Goal: Task Accomplishment & Management: Manage account settings

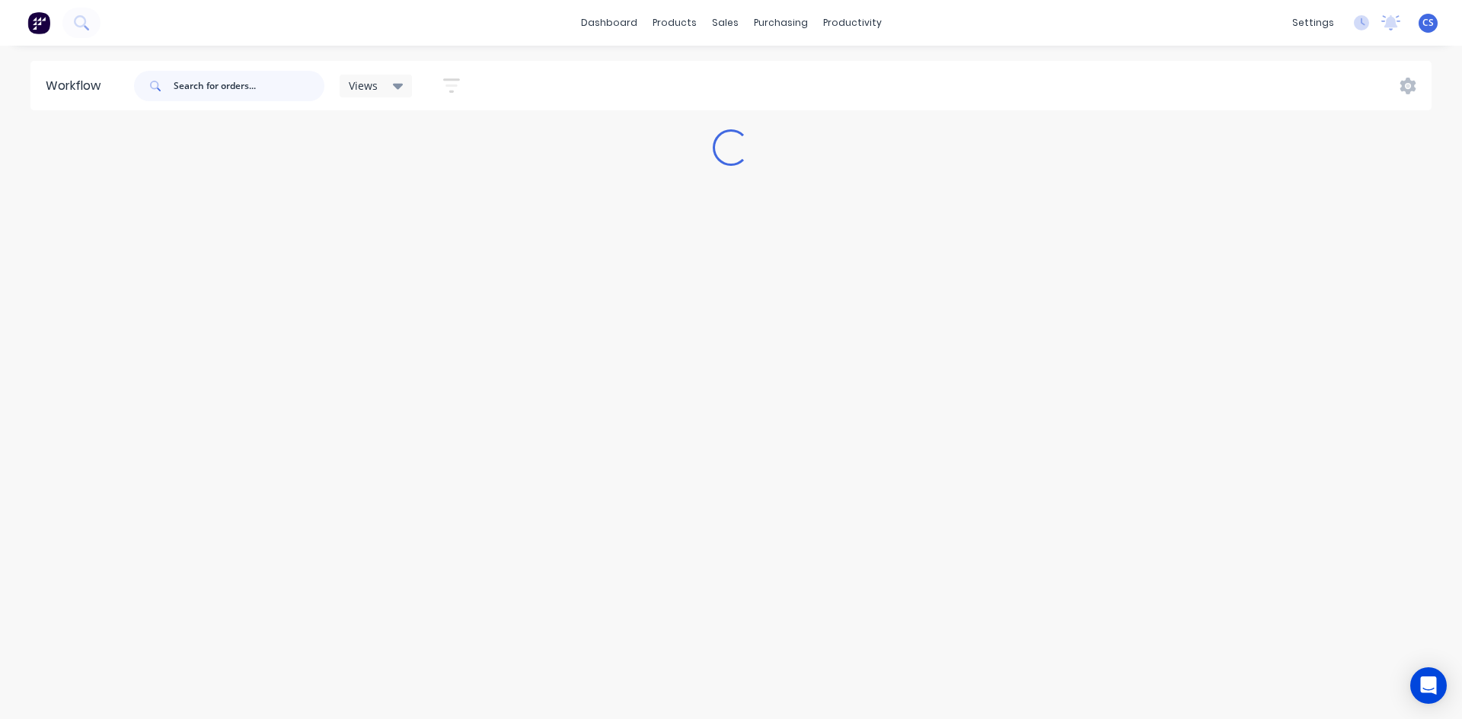
click at [210, 93] on input "text" at bounding box center [249, 86] width 151 height 30
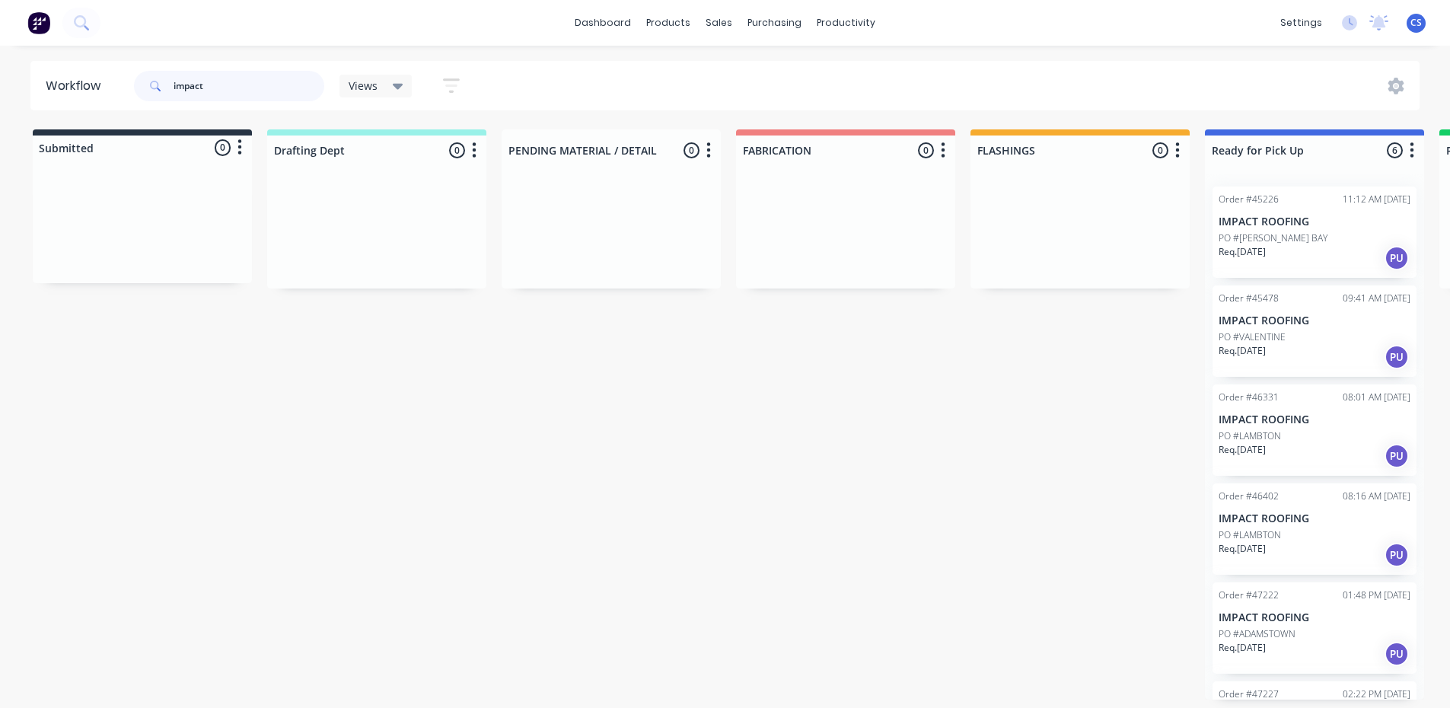
scroll to position [3, 0]
drag, startPoint x: 267, startPoint y: 84, endPoint x: 0, endPoint y: 87, distance: 267.2
click at [0, 82] on div "Workflow impact Views Save new view None (Default) edit Nilesh edit Production …" at bounding box center [725, 85] width 1450 height 49
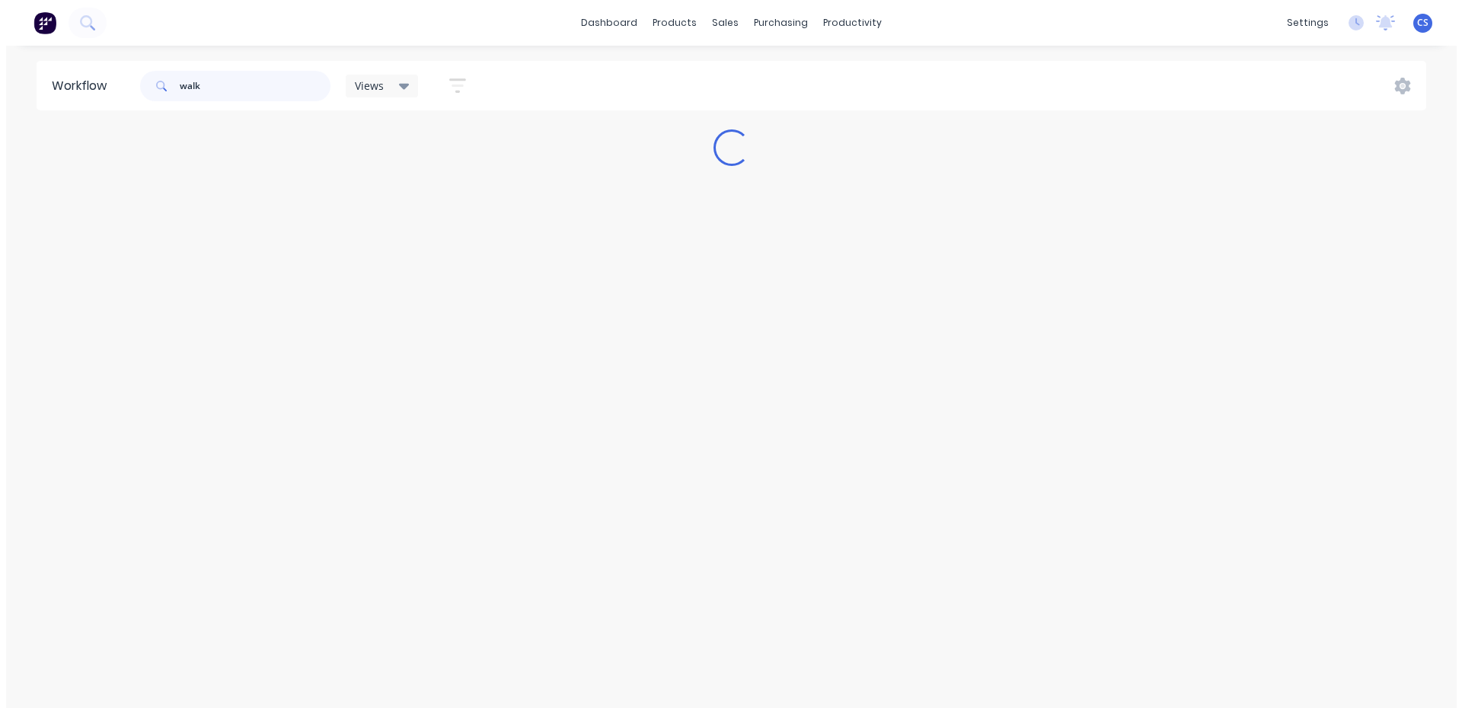
scroll to position [0, 0]
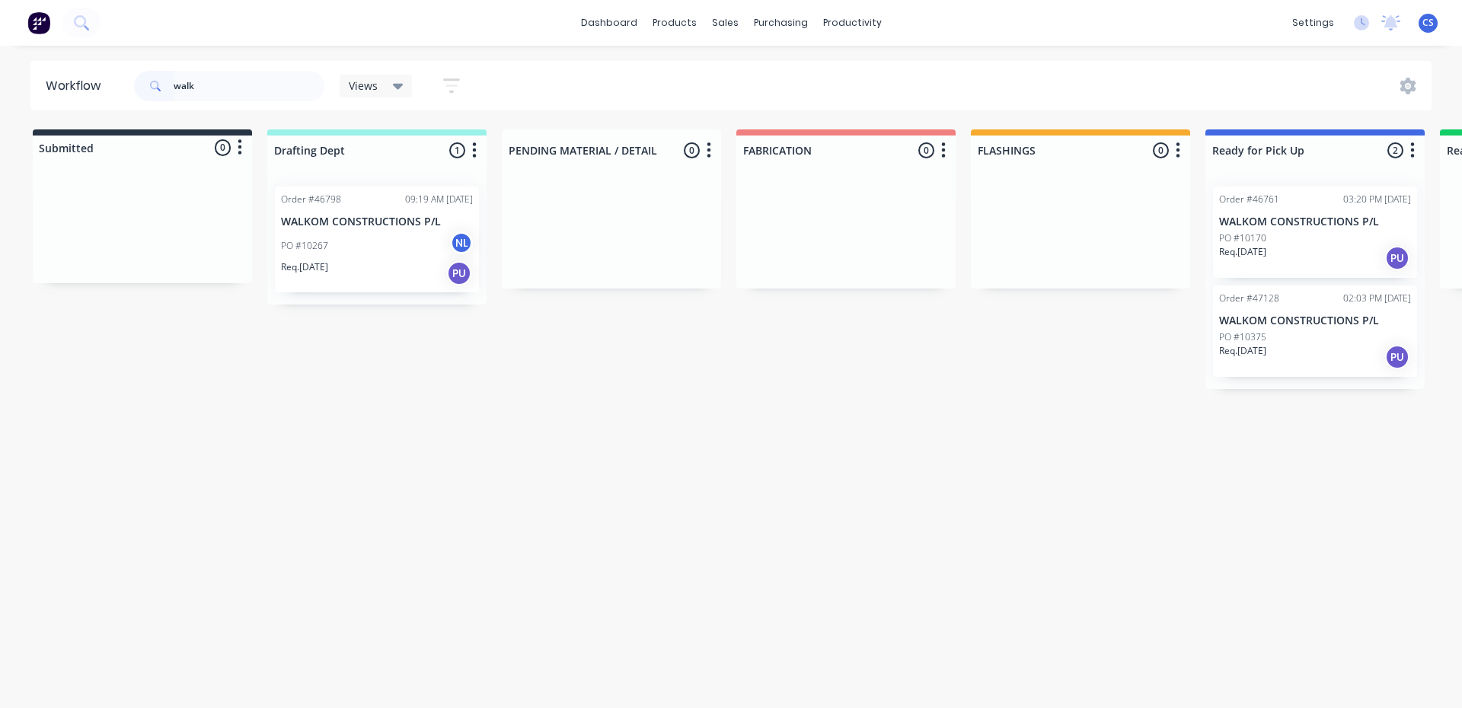
click at [1312, 336] on div "PO #10375" at bounding box center [1315, 337] width 192 height 14
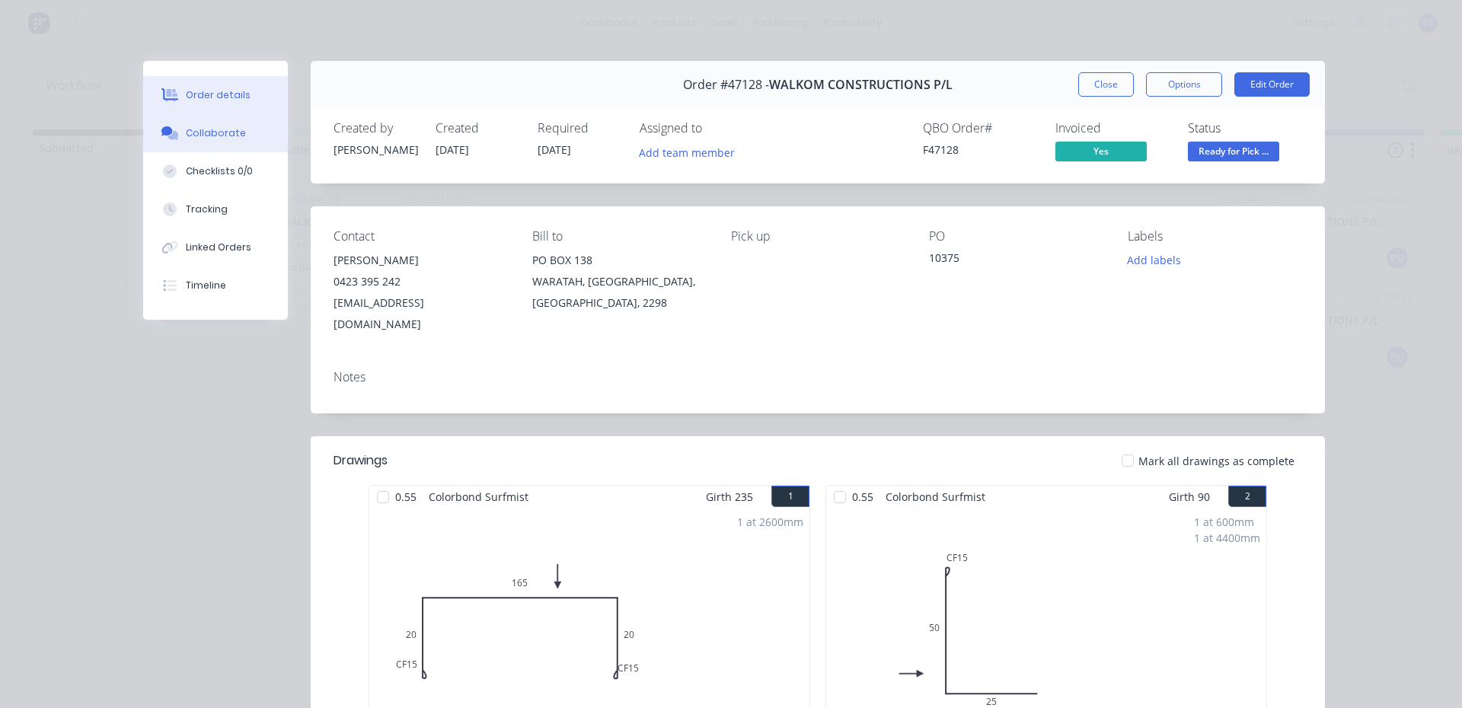
click at [232, 147] on button "Collaborate" at bounding box center [215, 133] width 145 height 38
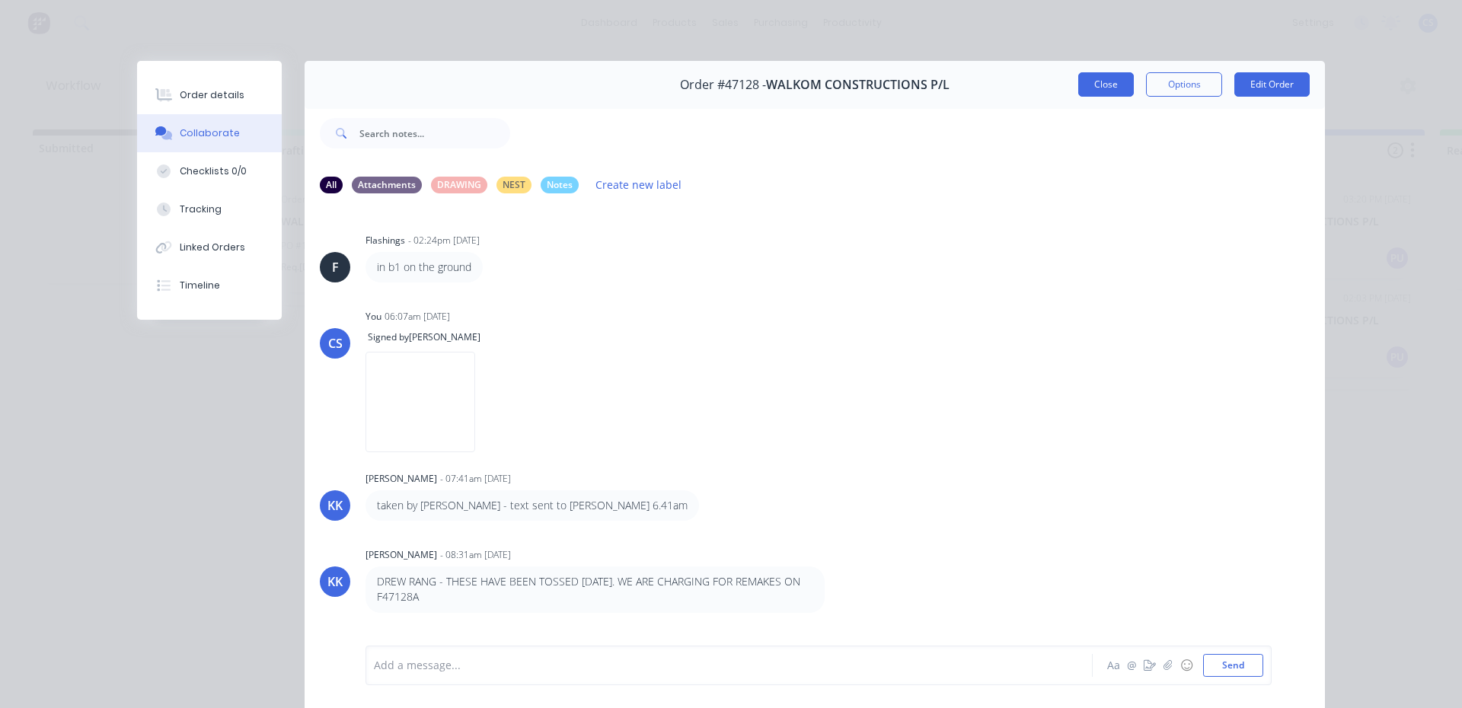
click at [1081, 81] on button "Close" at bounding box center [1106, 84] width 56 height 24
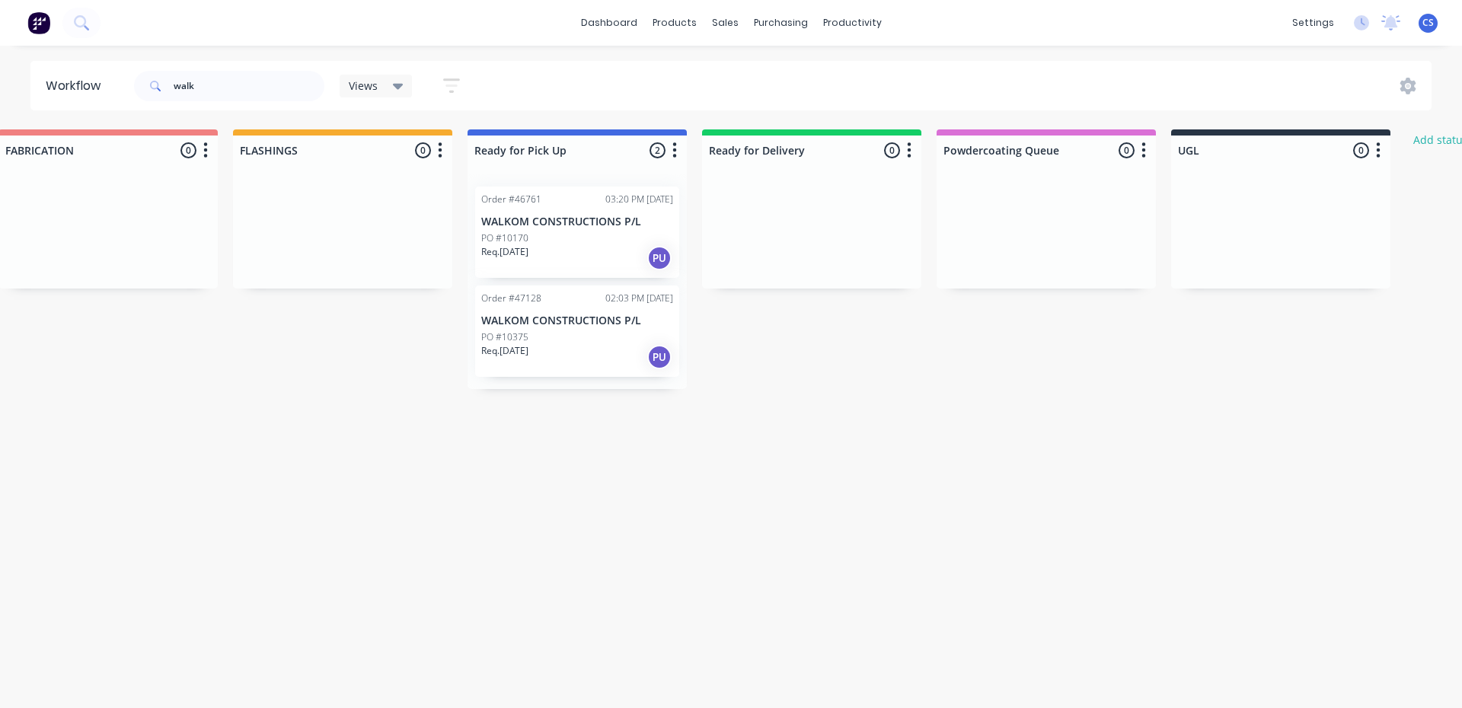
drag, startPoint x: 1188, startPoint y: 454, endPoint x: 1307, endPoint y: 445, distance: 119.9
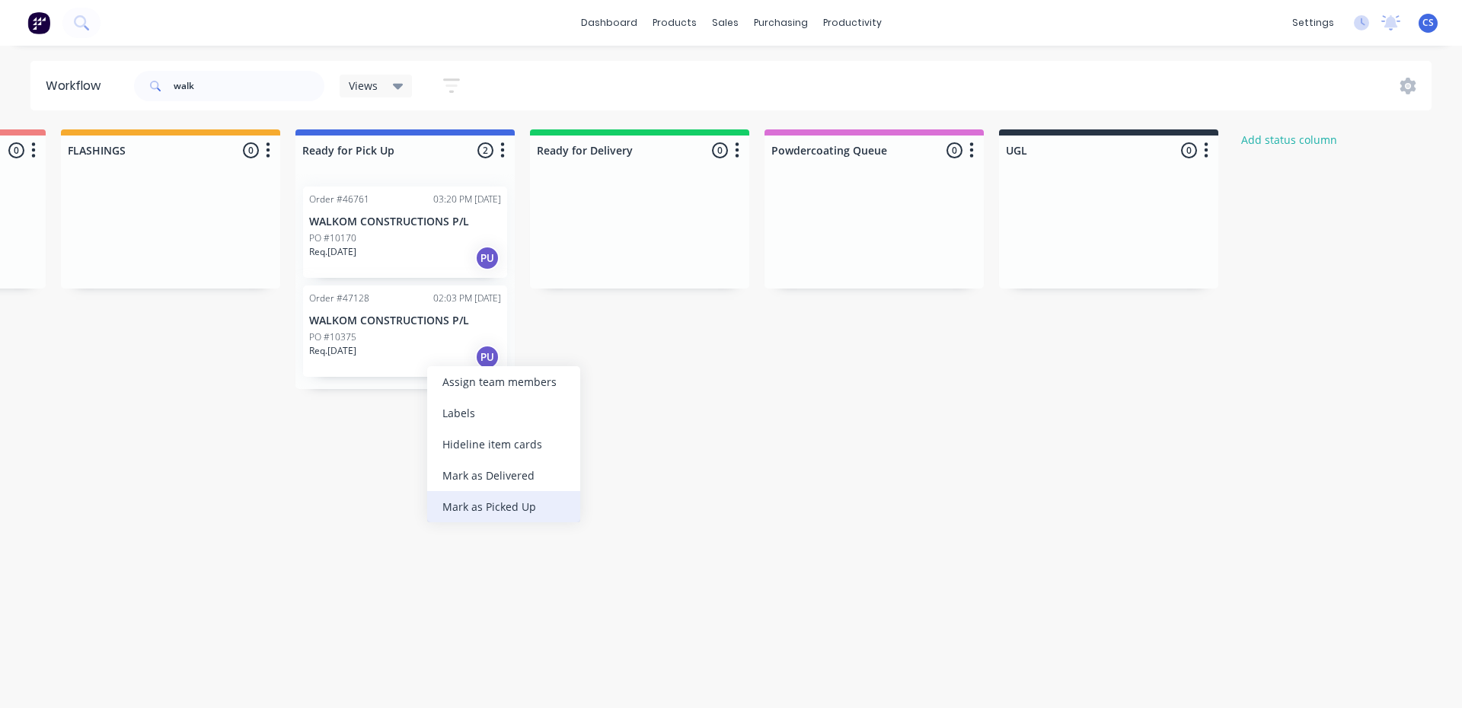
click at [483, 493] on div "Mark as Picked Up" at bounding box center [503, 506] width 153 height 31
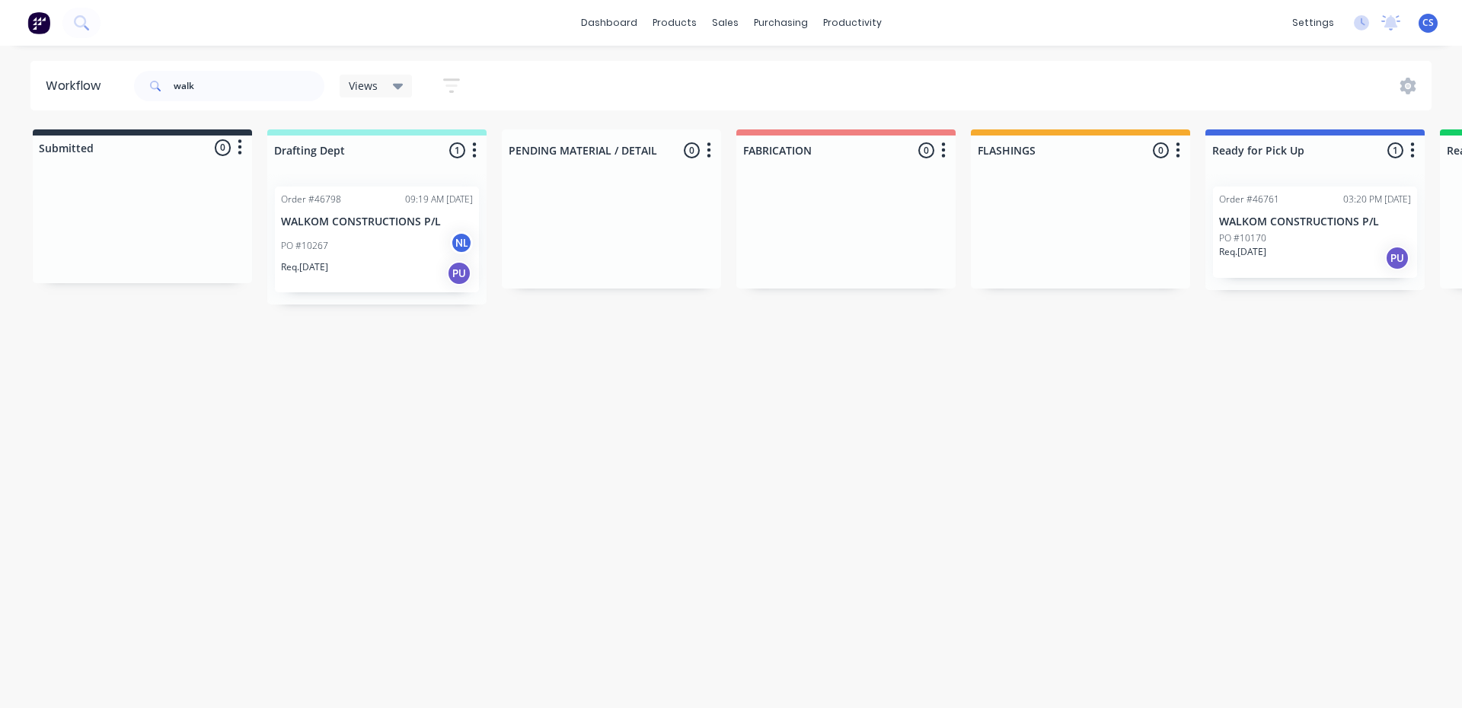
drag, startPoint x: 607, startPoint y: 437, endPoint x: 0, endPoint y: 407, distance: 607.4
click at [199, 86] on input "walk" at bounding box center [249, 86] width 151 height 30
drag, startPoint x: 218, startPoint y: 78, endPoint x: 0, endPoint y: 115, distance: 220.8
click at [0, 115] on div "Workflow walk Views Save new view None (Default) edit Nilesh edit Production ed…" at bounding box center [731, 369] width 1462 height 617
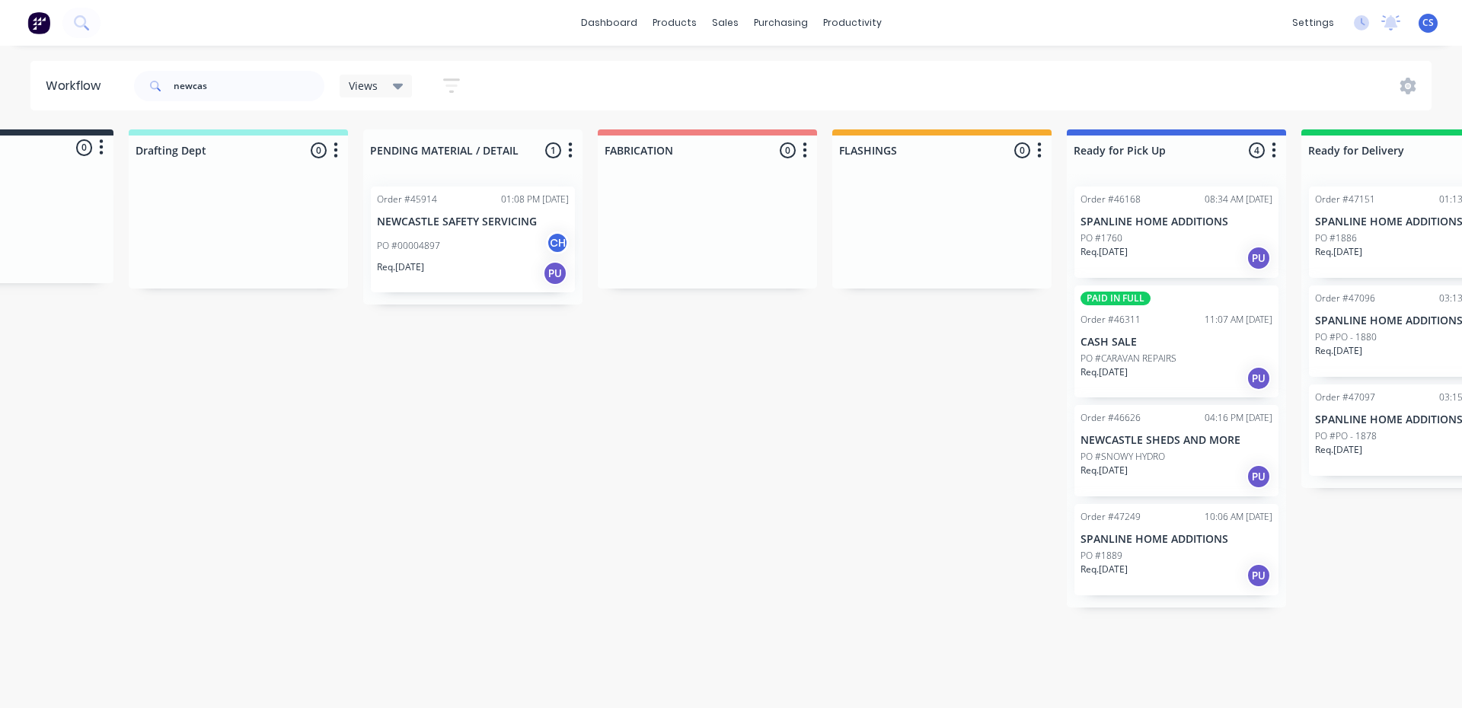
scroll to position [0, 333]
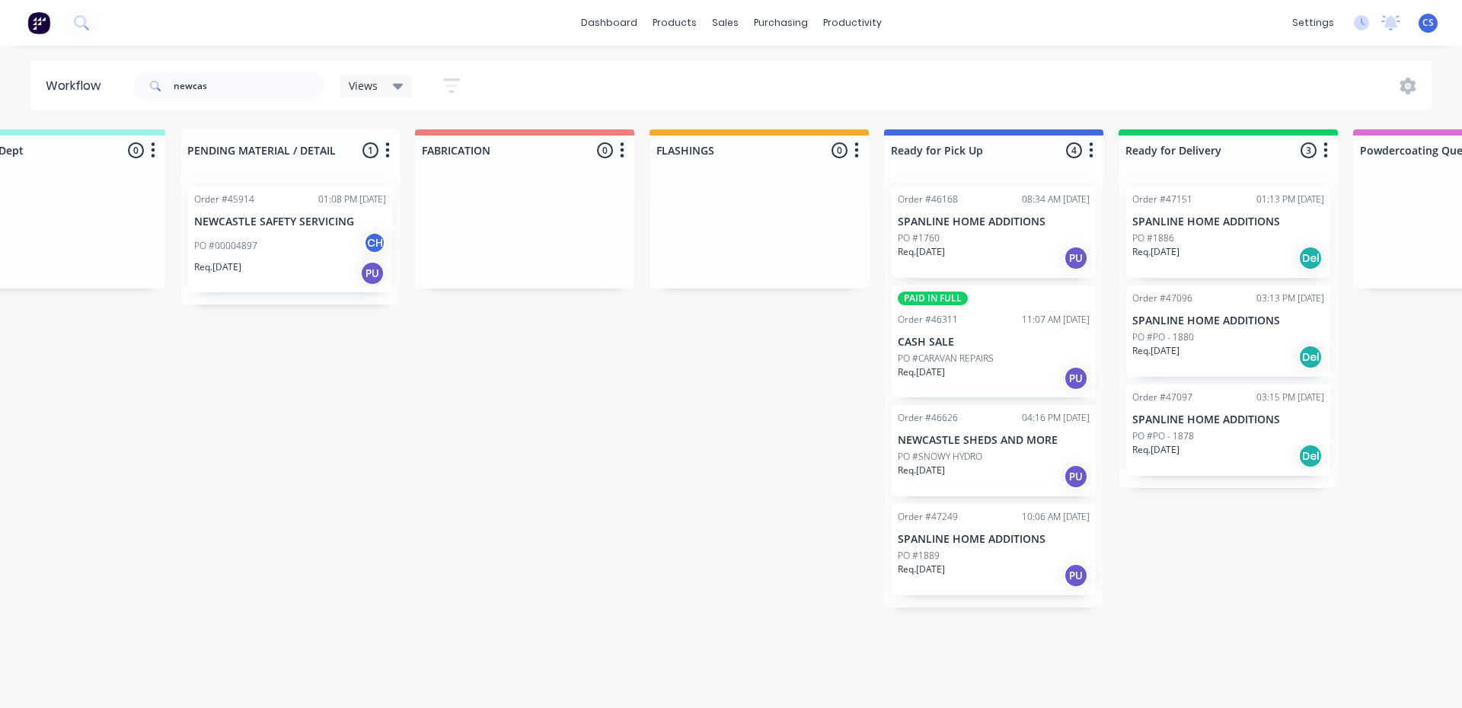
drag, startPoint x: 1077, startPoint y: 572, endPoint x: 1156, endPoint y: 544, distance: 84.3
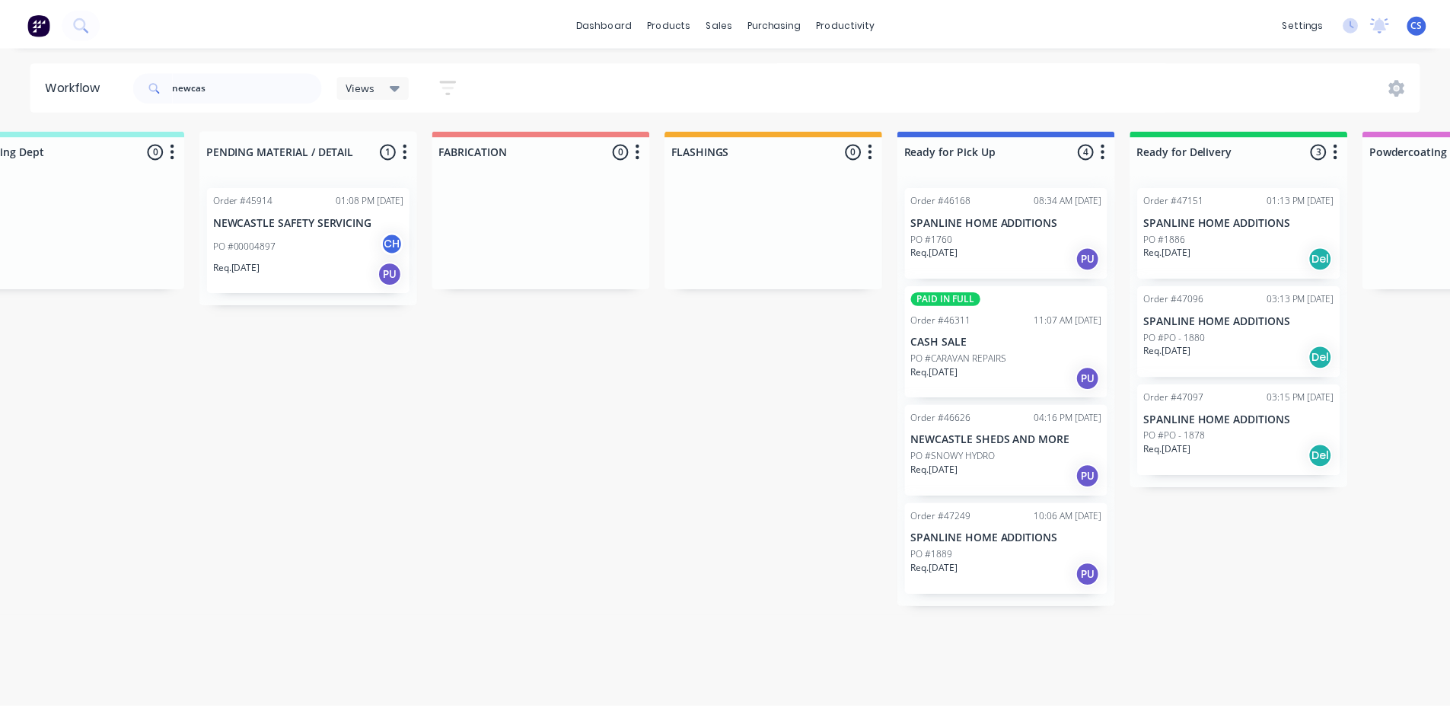
scroll to position [0, 0]
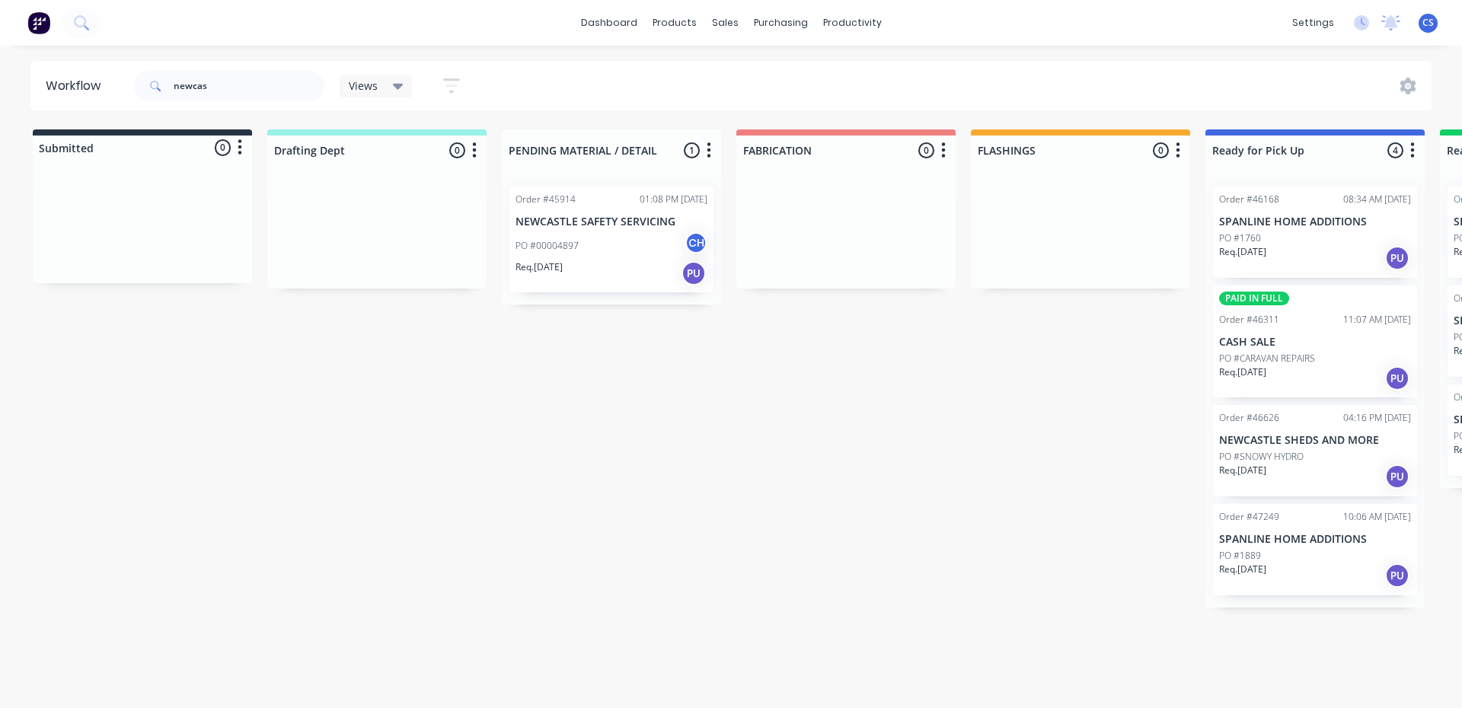
drag, startPoint x: 674, startPoint y: 429, endPoint x: 329, endPoint y: 437, distance: 345.7
drag, startPoint x: 225, startPoint y: 83, endPoint x: 131, endPoint y: 94, distance: 95.1
click at [131, 94] on div "newcas Views Save new view None (Default) edit Nilesh edit Production edit Stua…" at bounding box center [304, 86] width 346 height 46
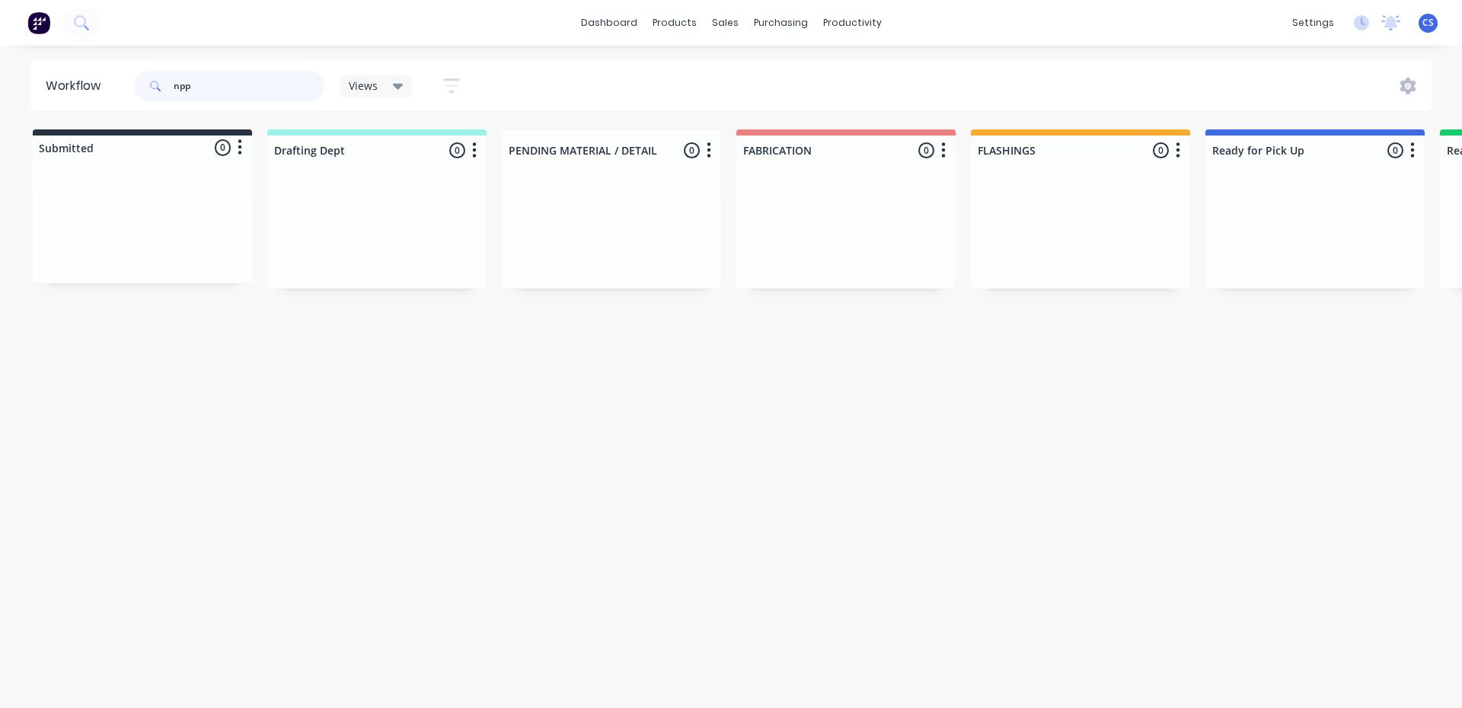
drag, startPoint x: 215, startPoint y: 93, endPoint x: 173, endPoint y: 89, distance: 42.8
click at [173, 89] on div "npp" at bounding box center [229, 86] width 190 height 30
type input "n"
type input "plumb"
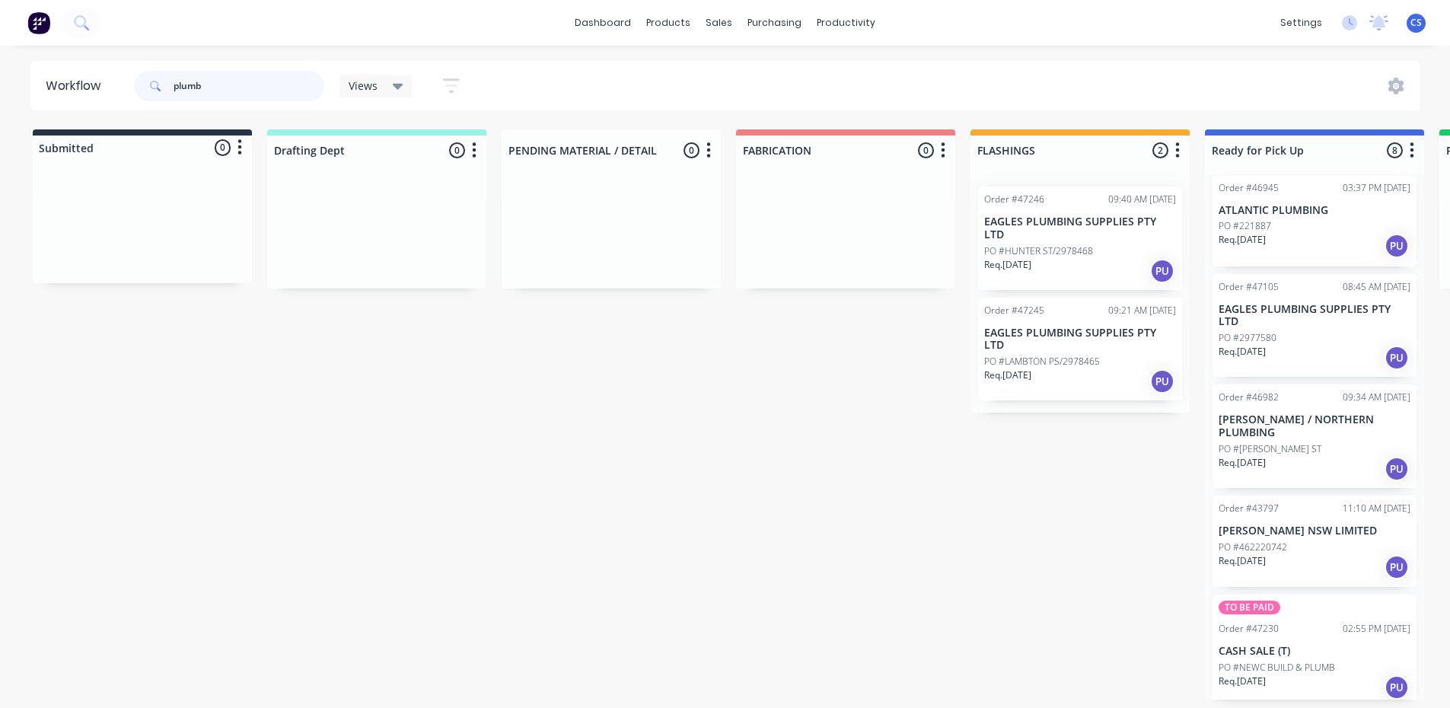
scroll to position [328, 0]
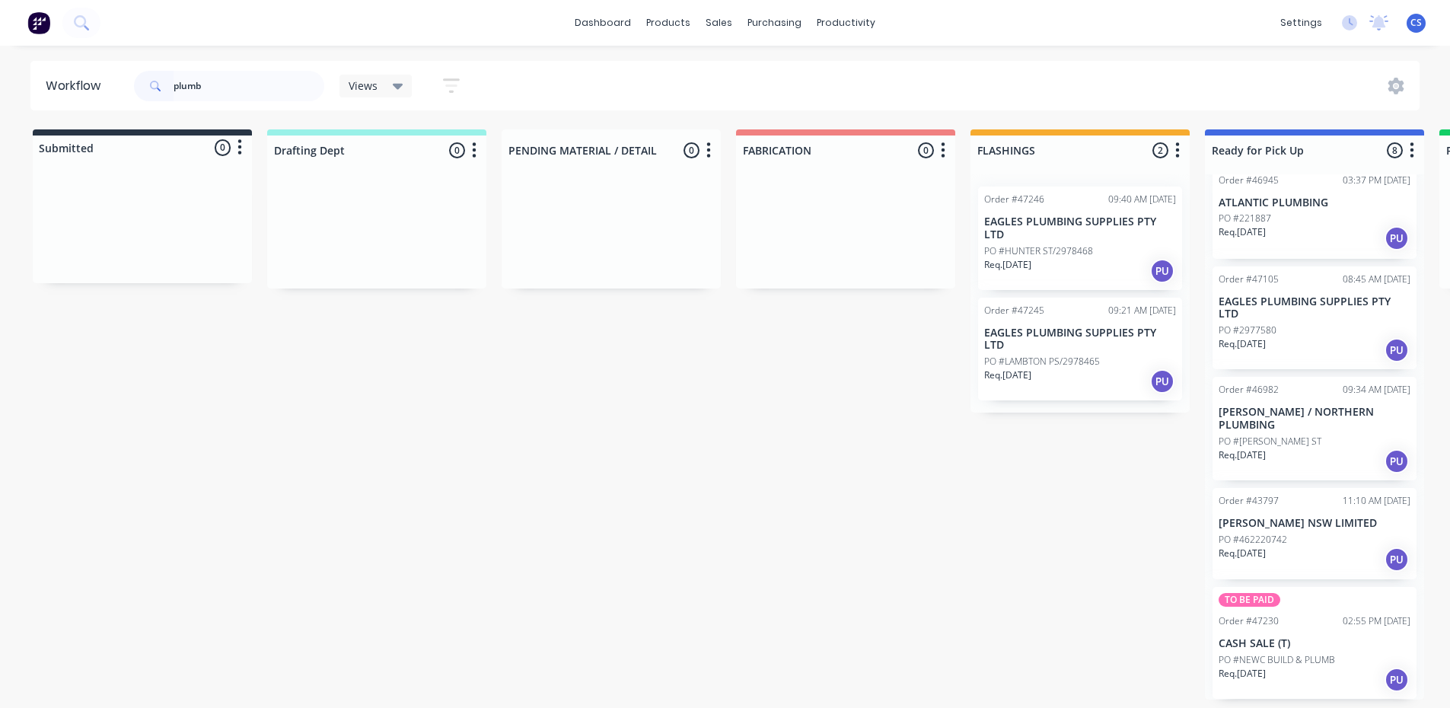
click at [1318, 658] on p "PO #NEWC BUILD & PLUMB" at bounding box center [1277, 660] width 116 height 14
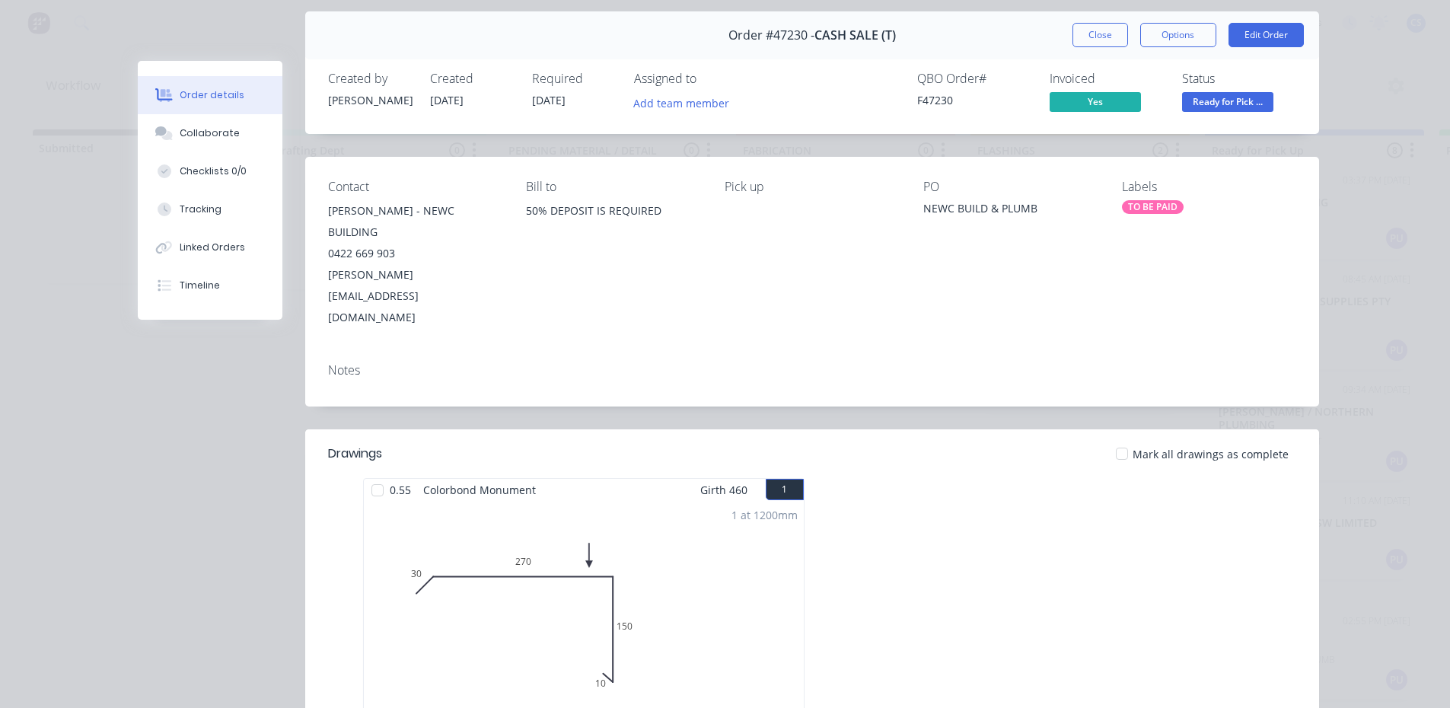
scroll to position [0, 0]
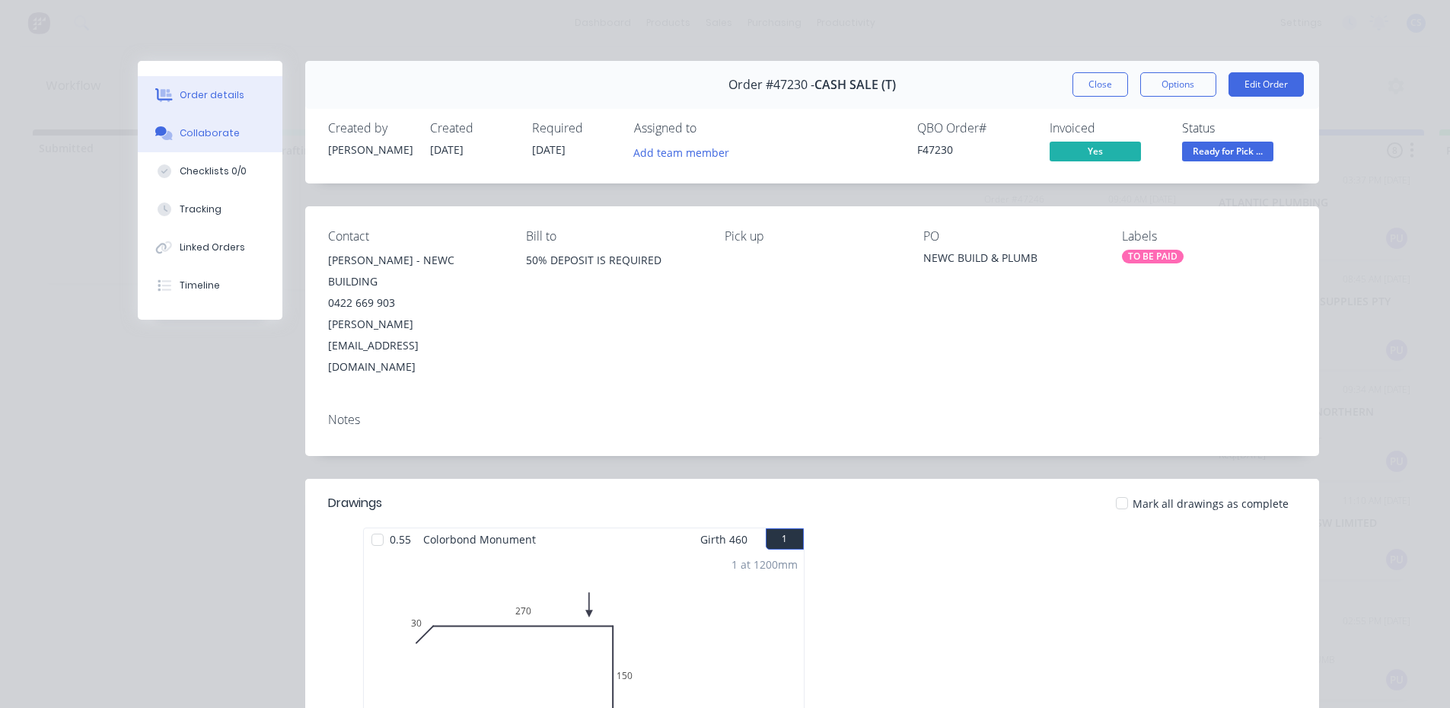
click at [190, 126] on button "Collaborate" at bounding box center [210, 133] width 145 height 38
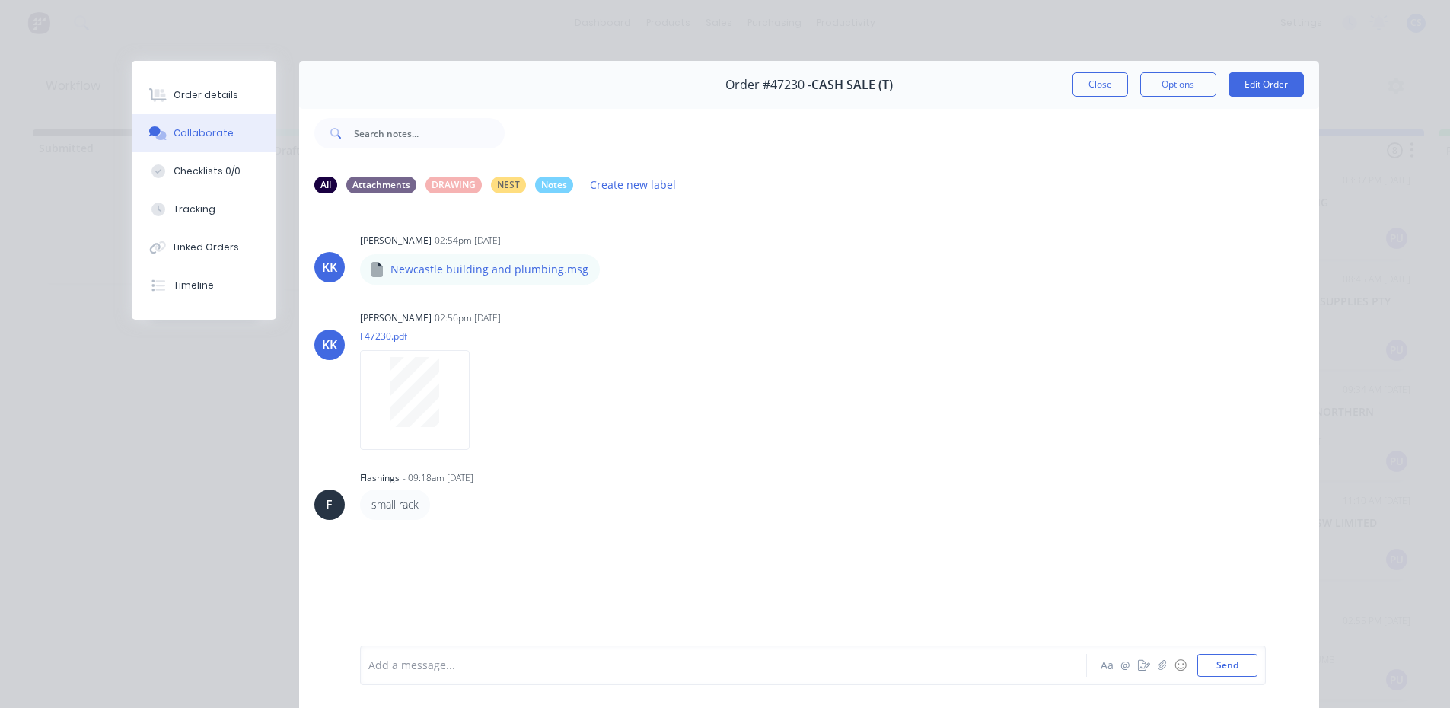
click at [468, 693] on div "Add a message... Aa @ ☺ Send" at bounding box center [809, 665] width 1020 height 85
click at [469, 676] on div "Add a message..." at bounding box center [701, 665] width 667 height 23
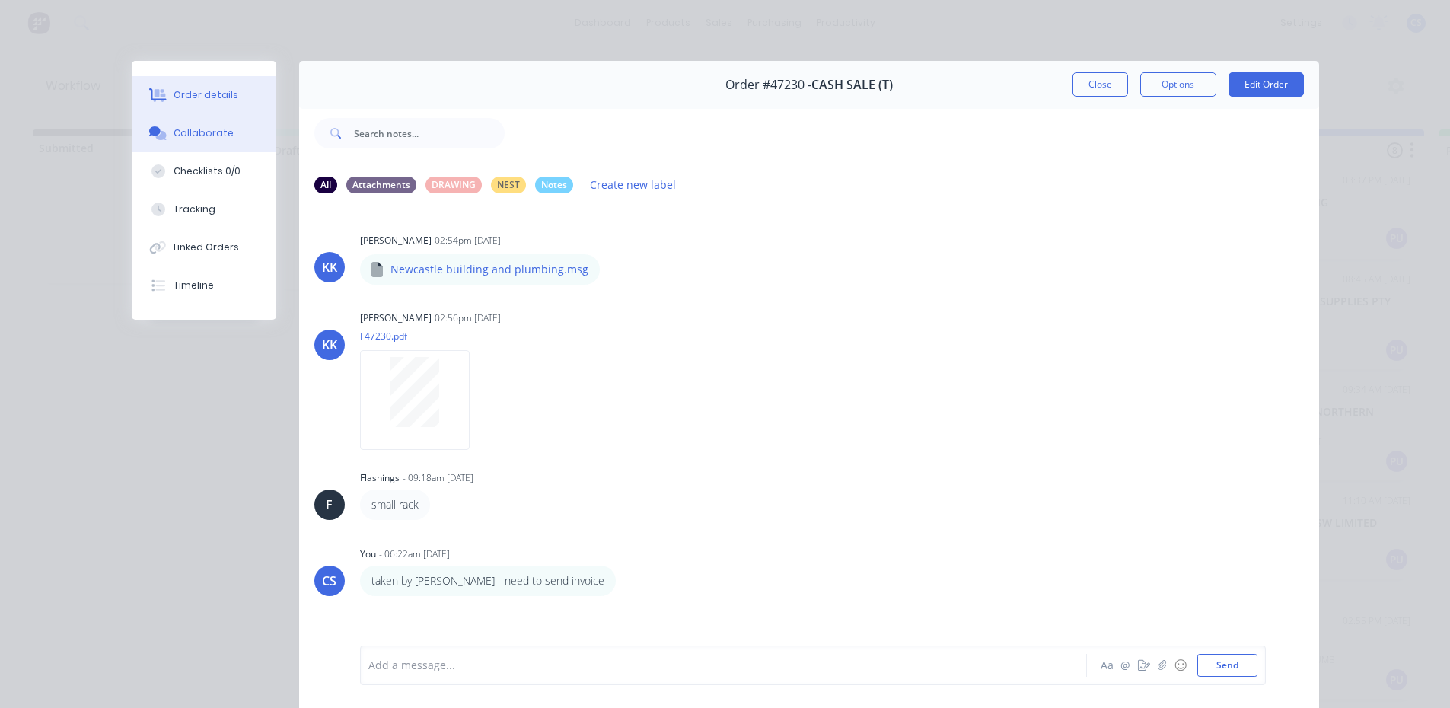
click at [231, 111] on button "Order details" at bounding box center [204, 95] width 145 height 38
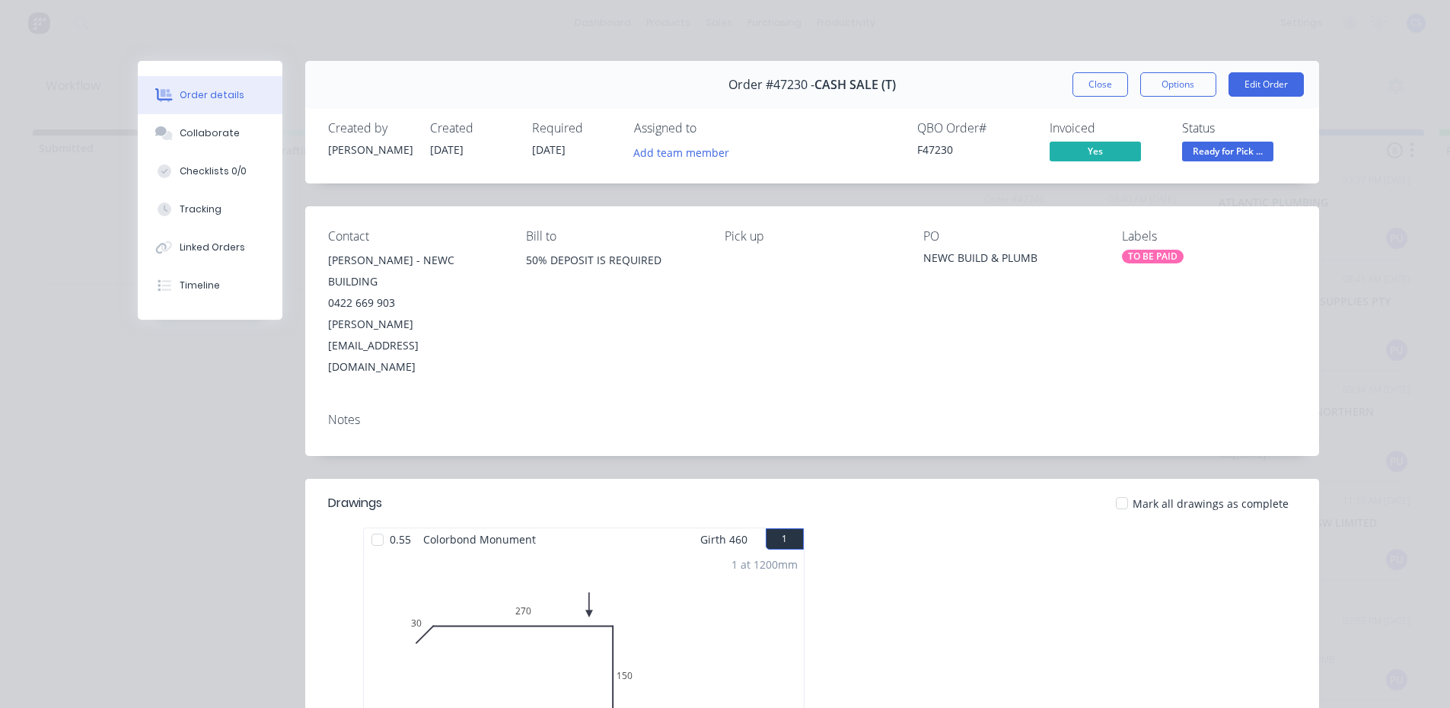
click at [1200, 142] on span "Ready for Pick ..." at bounding box center [1227, 151] width 91 height 19
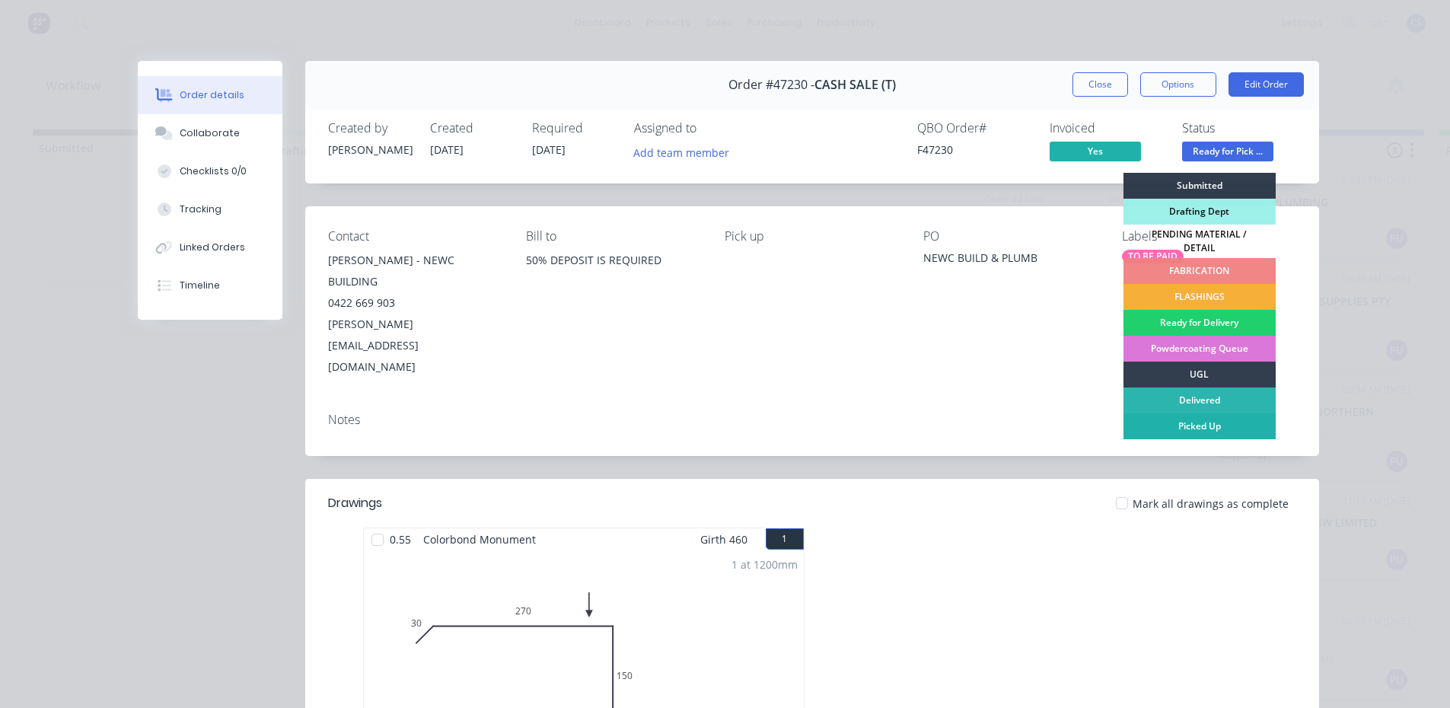
click at [1213, 422] on div "Picked Up" at bounding box center [1200, 426] width 152 height 26
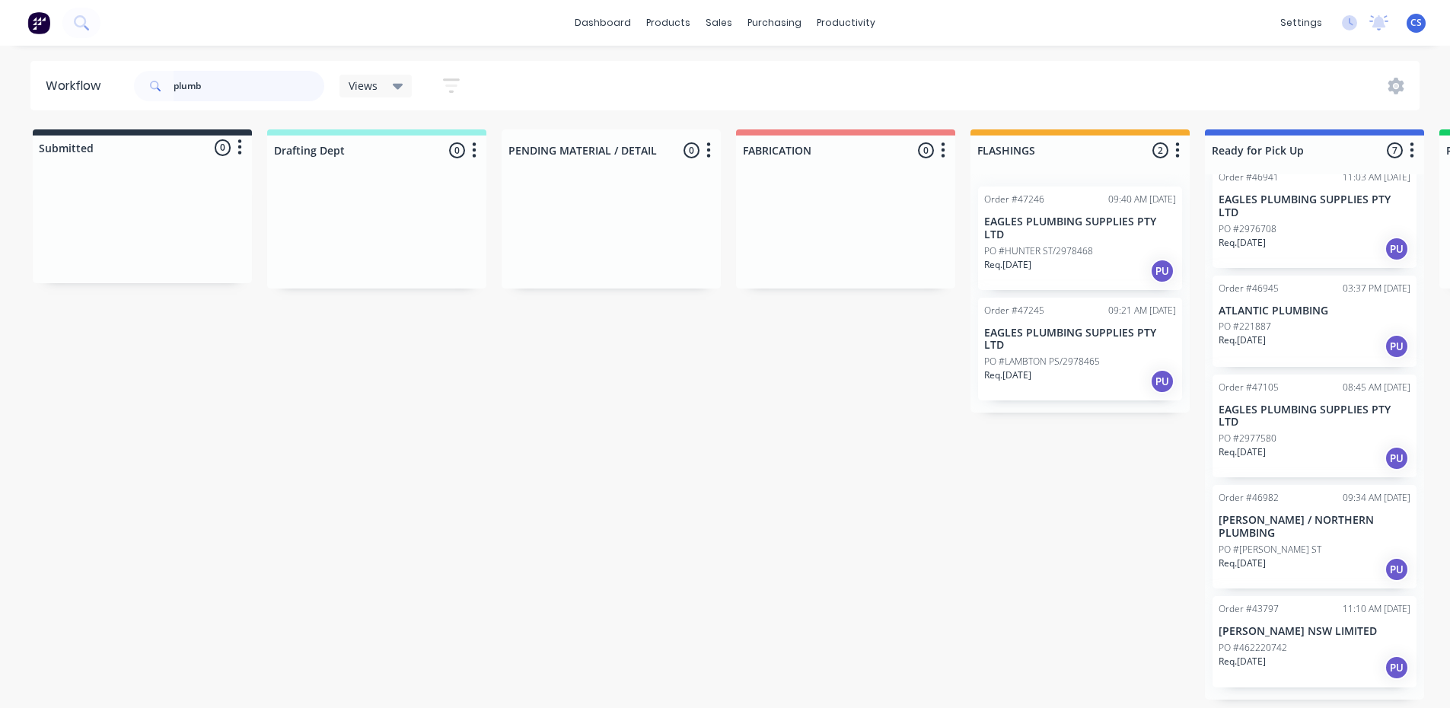
scroll to position [209, 0]
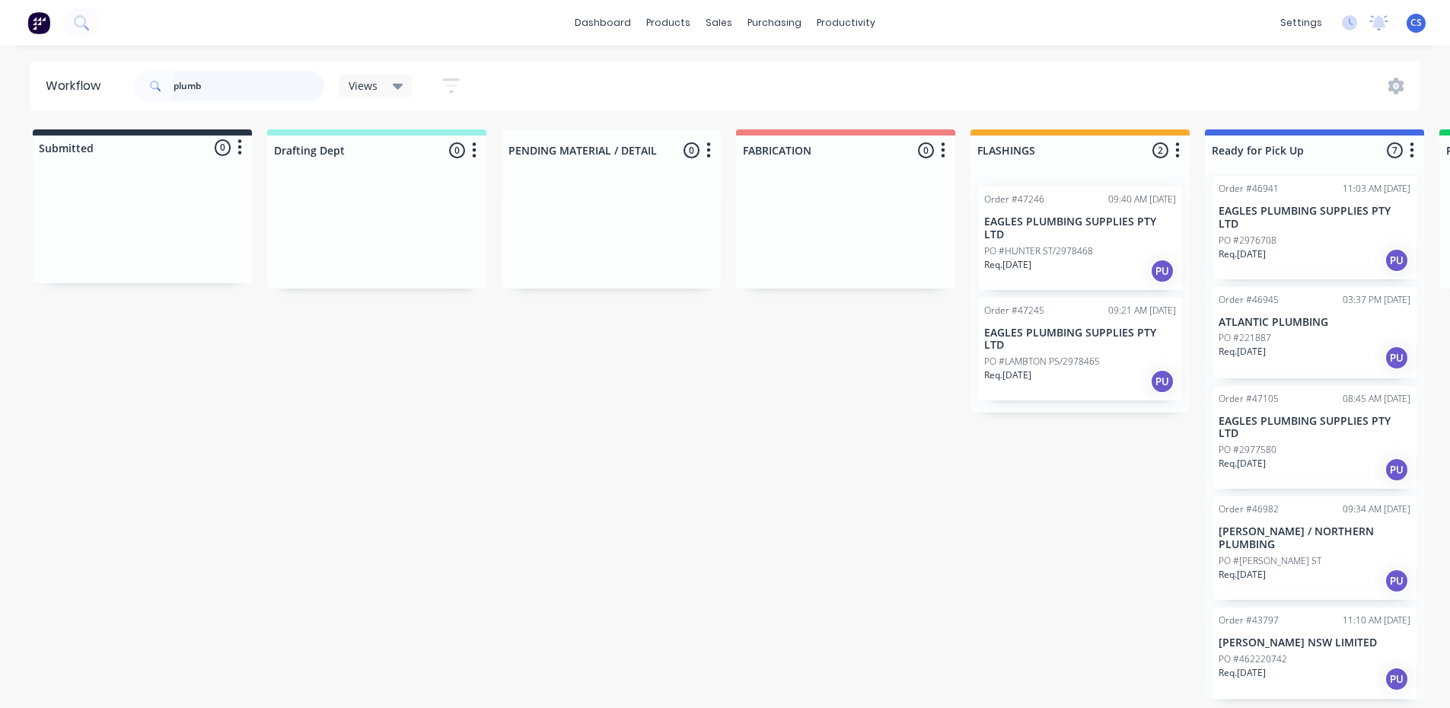
drag, startPoint x: 206, startPoint y: 78, endPoint x: 56, endPoint y: 78, distance: 149.2
click at [58, 78] on header "Workflow plumb Views Save new view None (Default) edit Nilesh edit Production e…" at bounding box center [725, 85] width 1390 height 49
type input "qual"
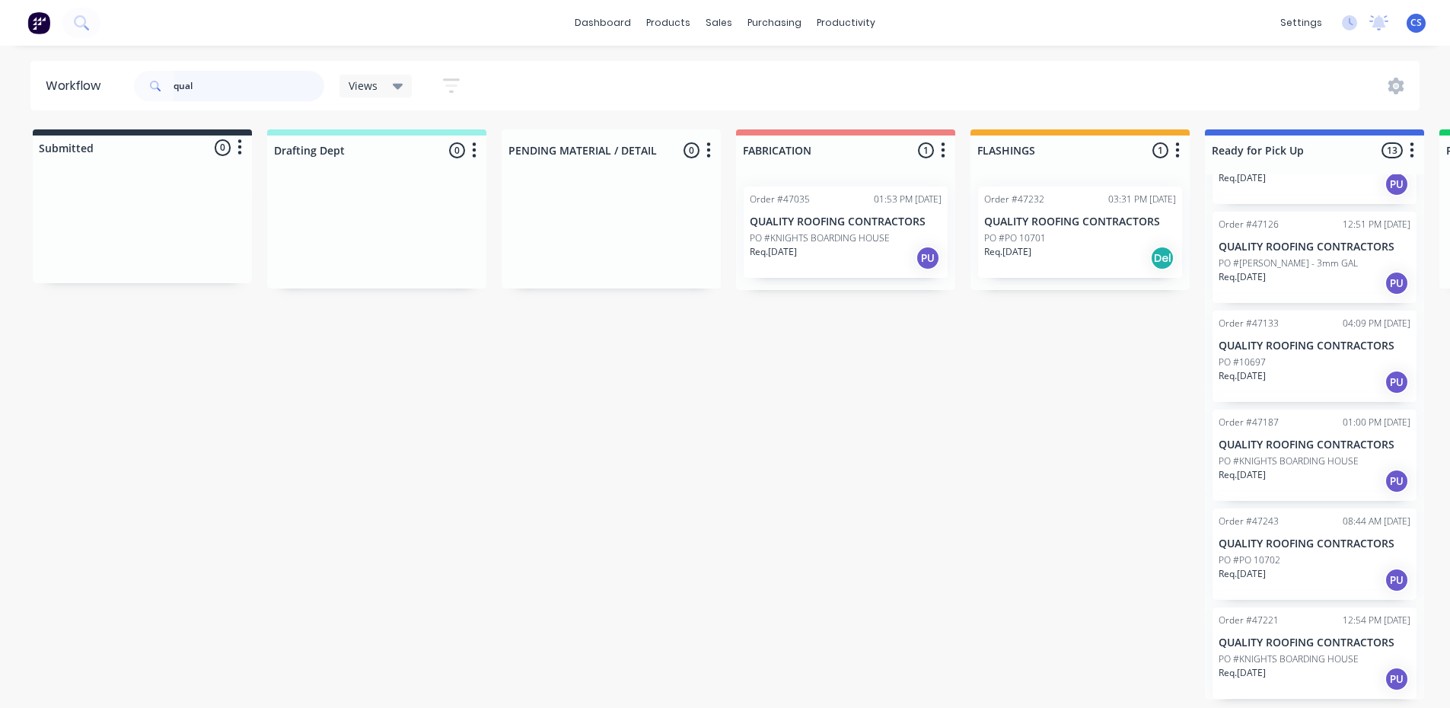
scroll to position [3, 0]
click at [1327, 646] on p "QUALITY ROOFING CONTRACTORS" at bounding box center [1315, 642] width 192 height 13
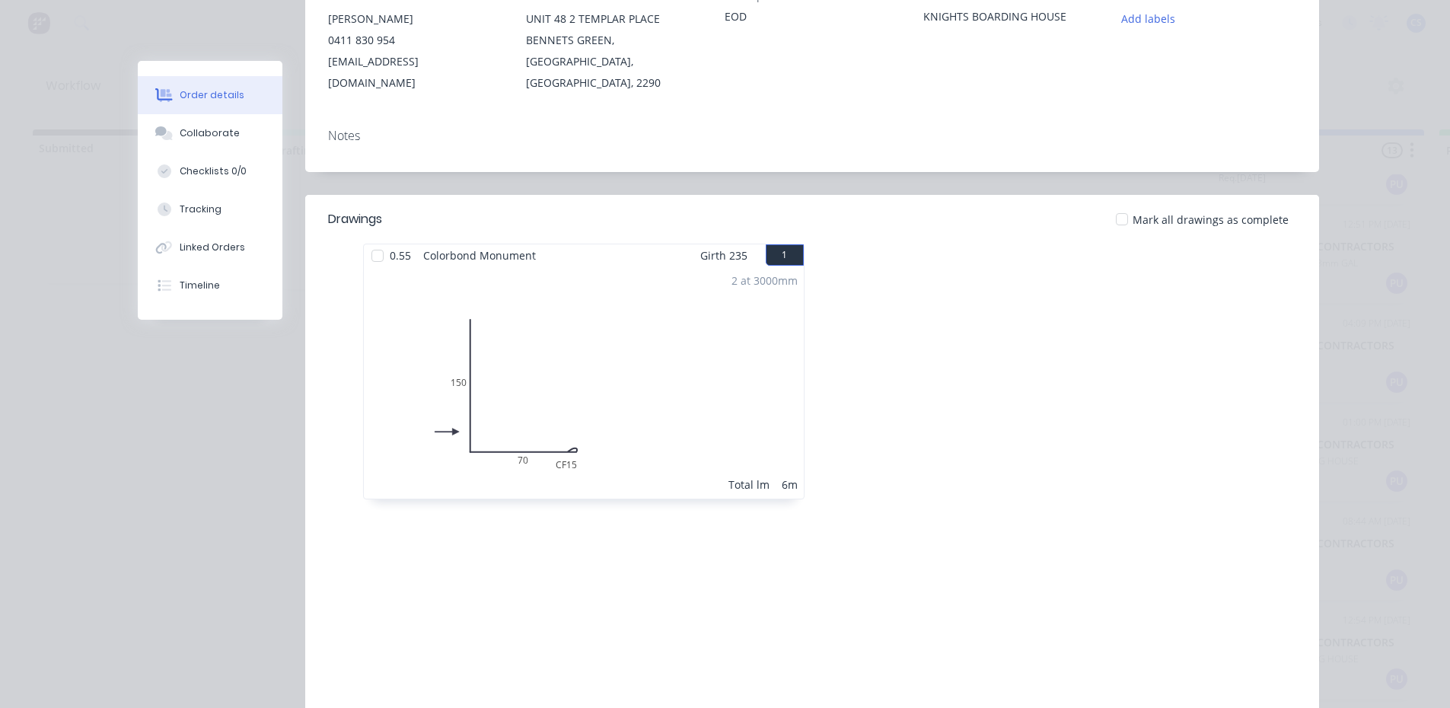
scroll to position [160, 0]
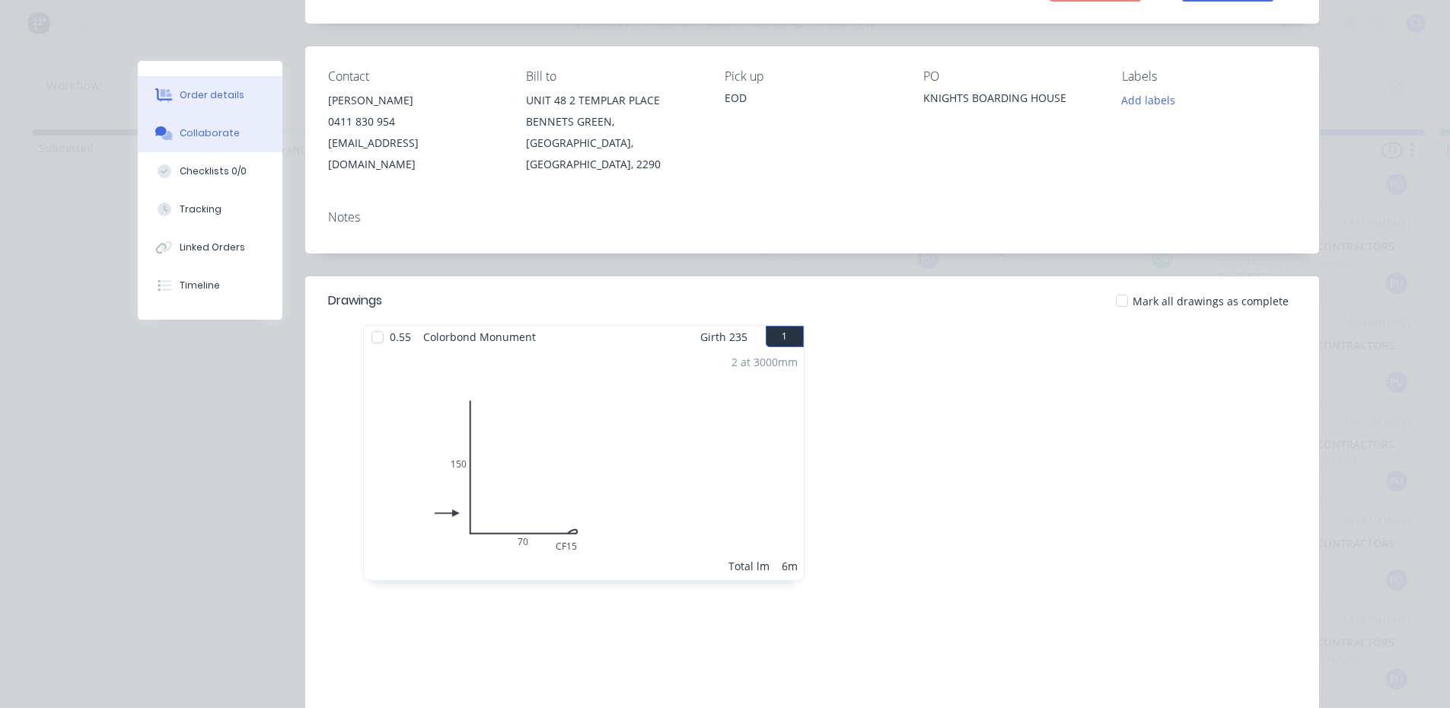
click at [206, 139] on div "Collaborate" at bounding box center [210, 133] width 60 height 14
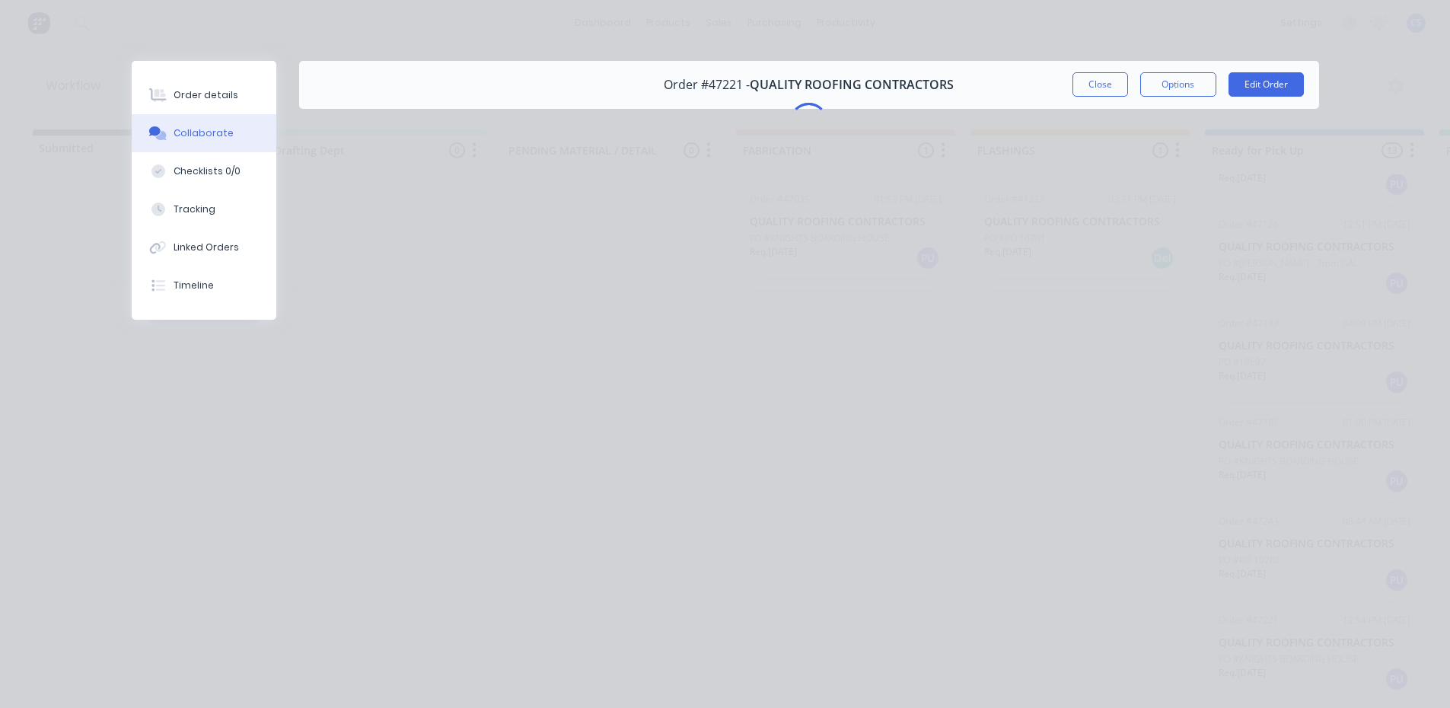
scroll to position [0, 0]
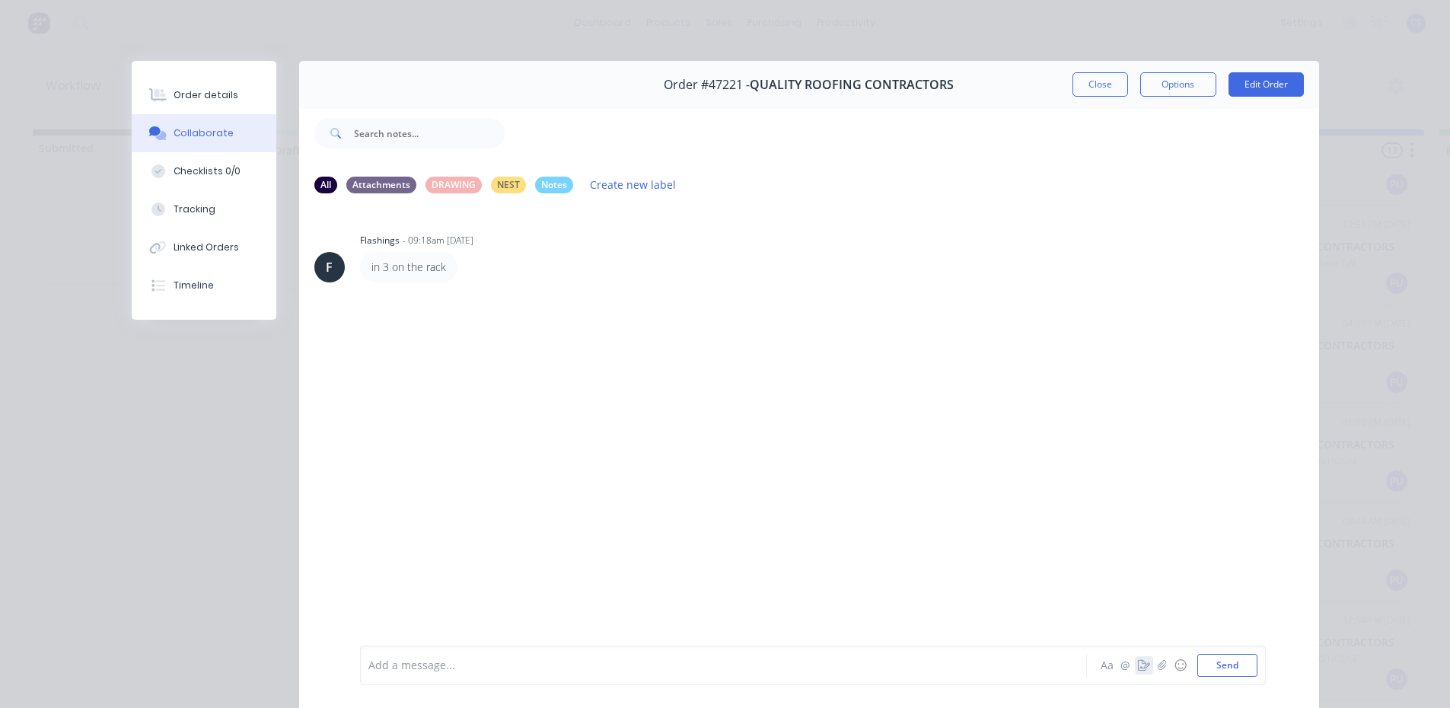
click at [1142, 668] on icon "button" at bounding box center [1144, 665] width 12 height 11
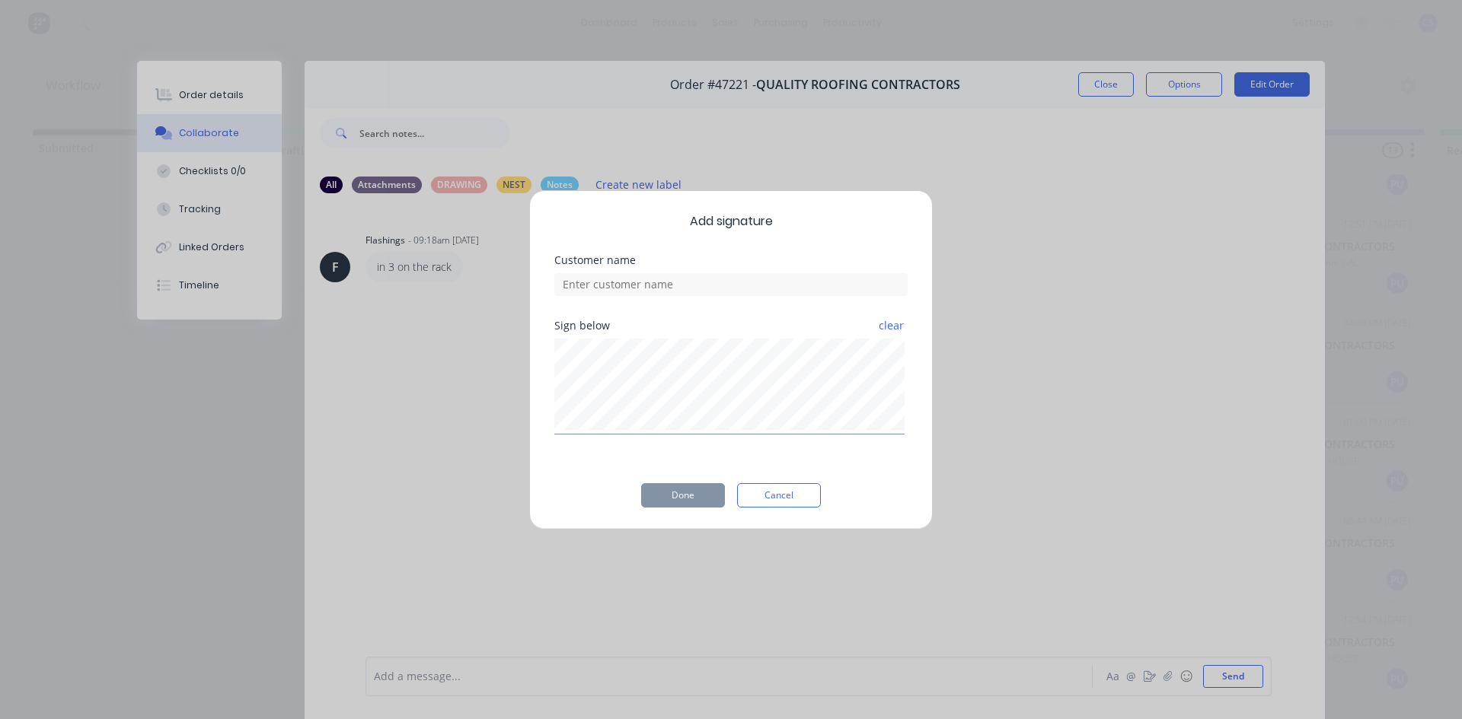
click at [682, 299] on div "Customer name" at bounding box center [730, 287] width 353 height 65
click at [691, 286] on input at bounding box center [730, 284] width 353 height 23
type input "k"
type input "jacko"
click at [693, 490] on button "Done" at bounding box center [683, 495] width 84 height 24
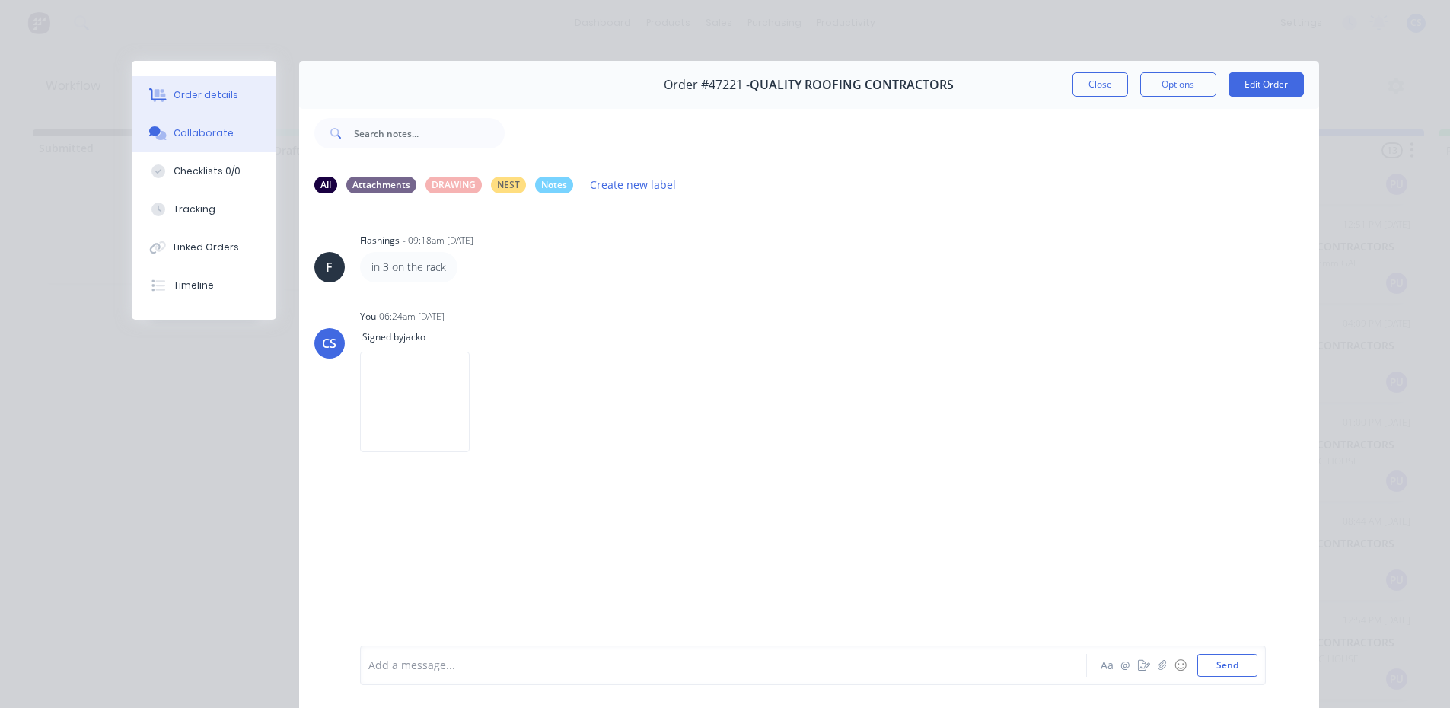
click at [228, 94] on button "Order details" at bounding box center [204, 95] width 145 height 38
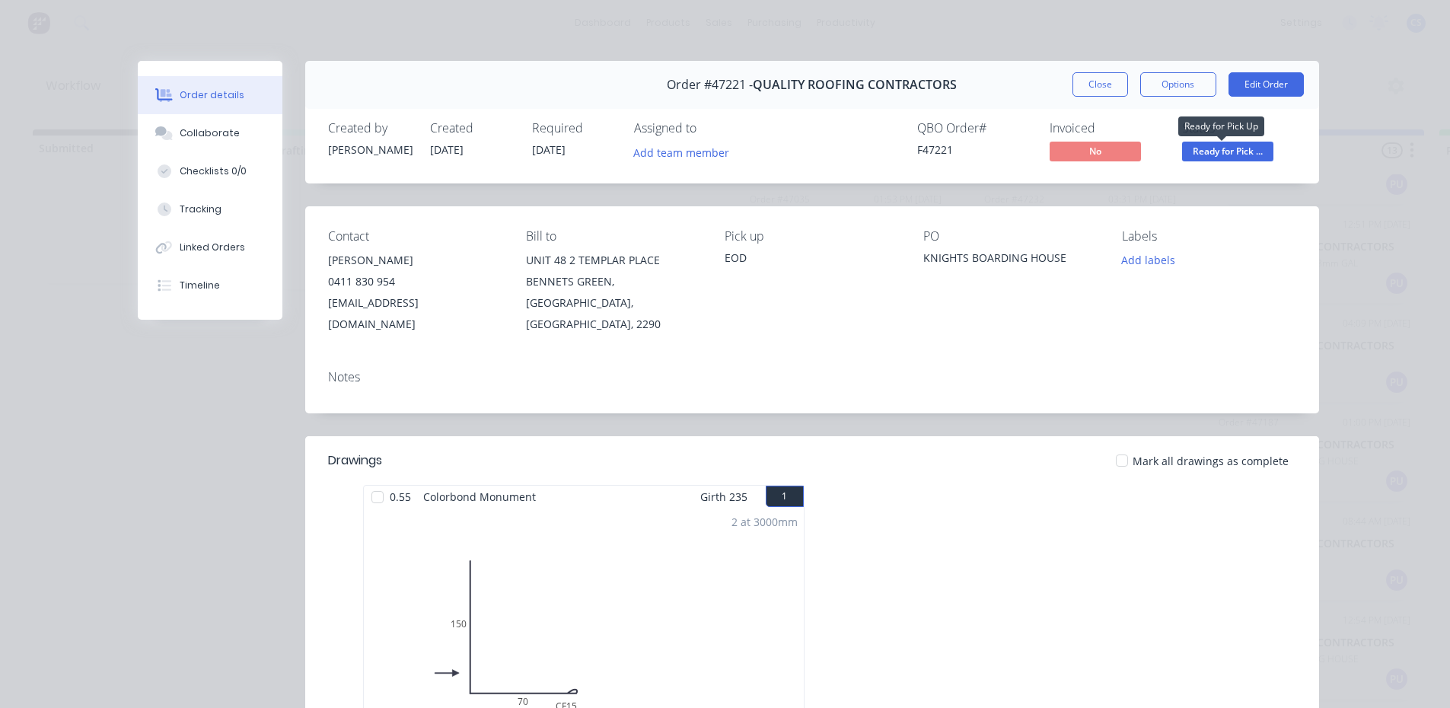
click at [1238, 145] on span "Ready for Pick ..." at bounding box center [1227, 151] width 91 height 19
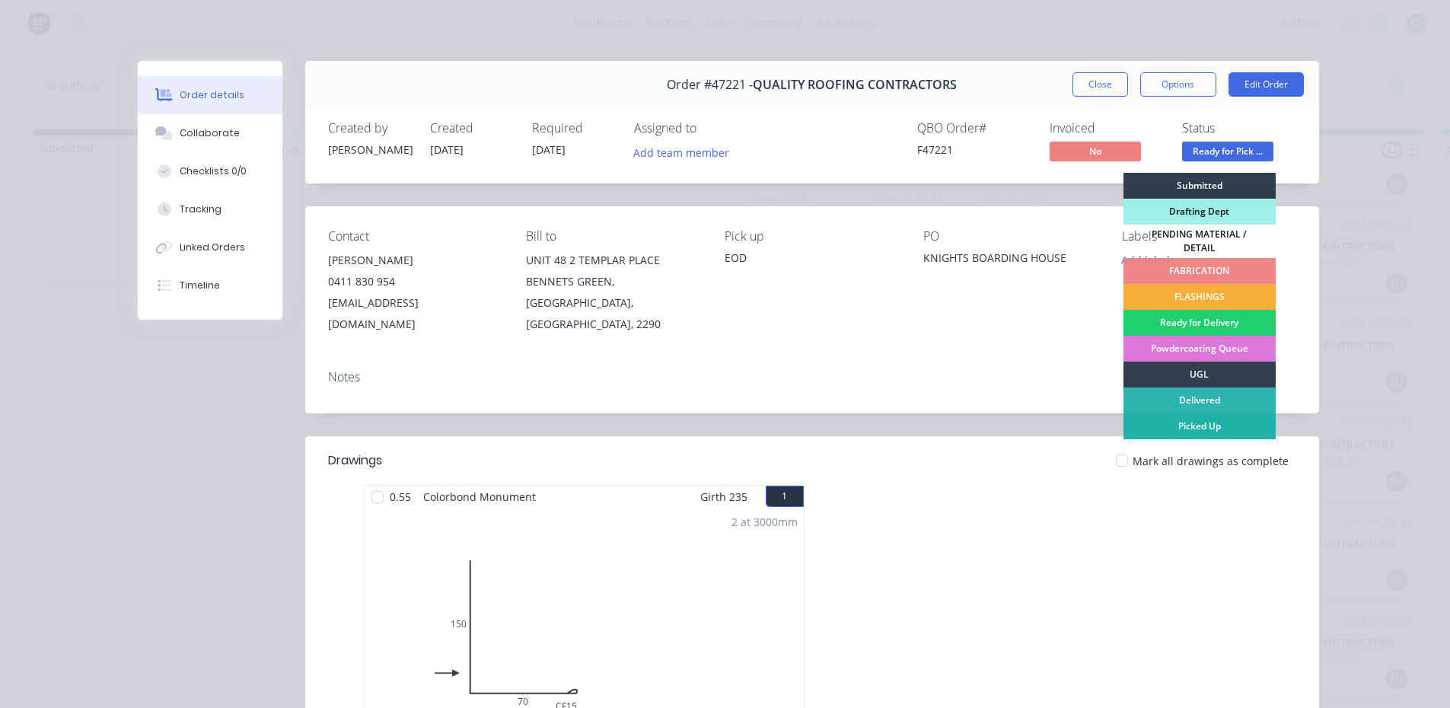
click at [1188, 419] on div "Picked Up" at bounding box center [1200, 426] width 152 height 26
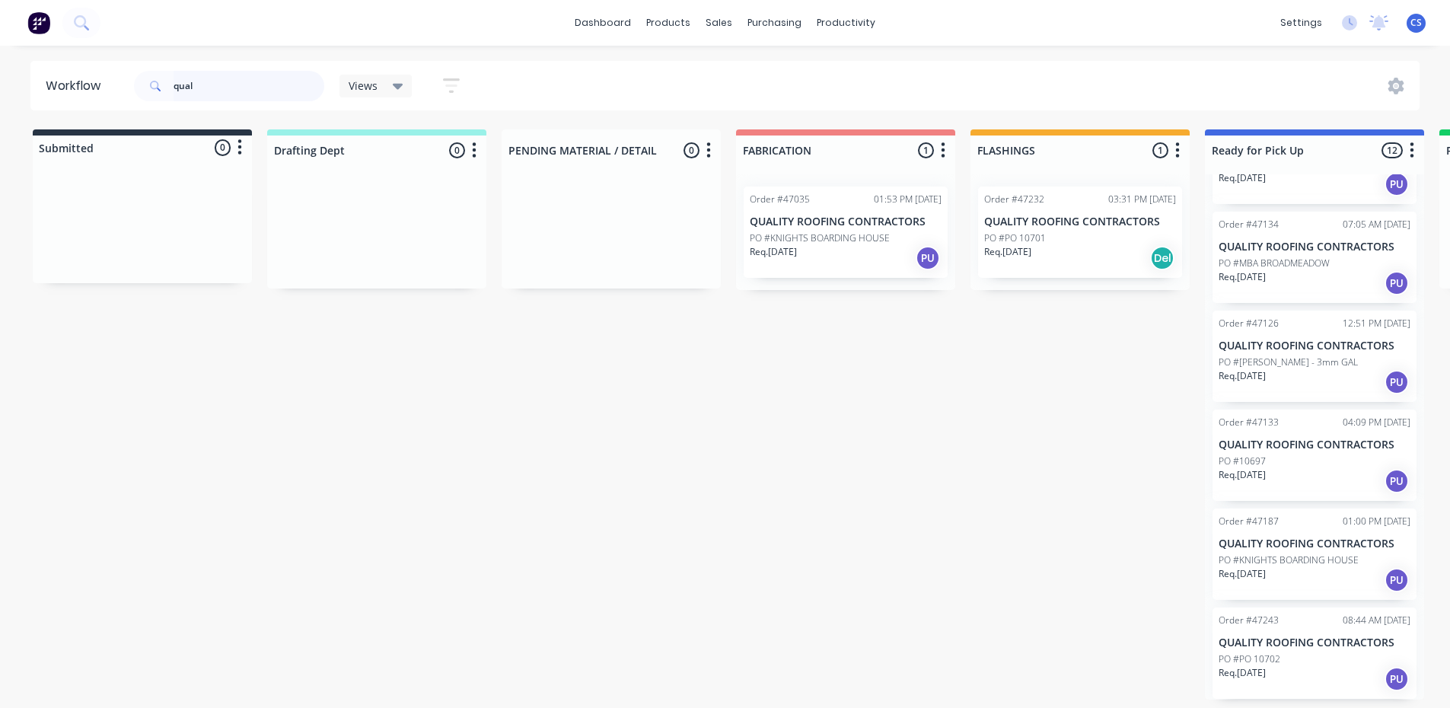
scroll to position [3, 0]
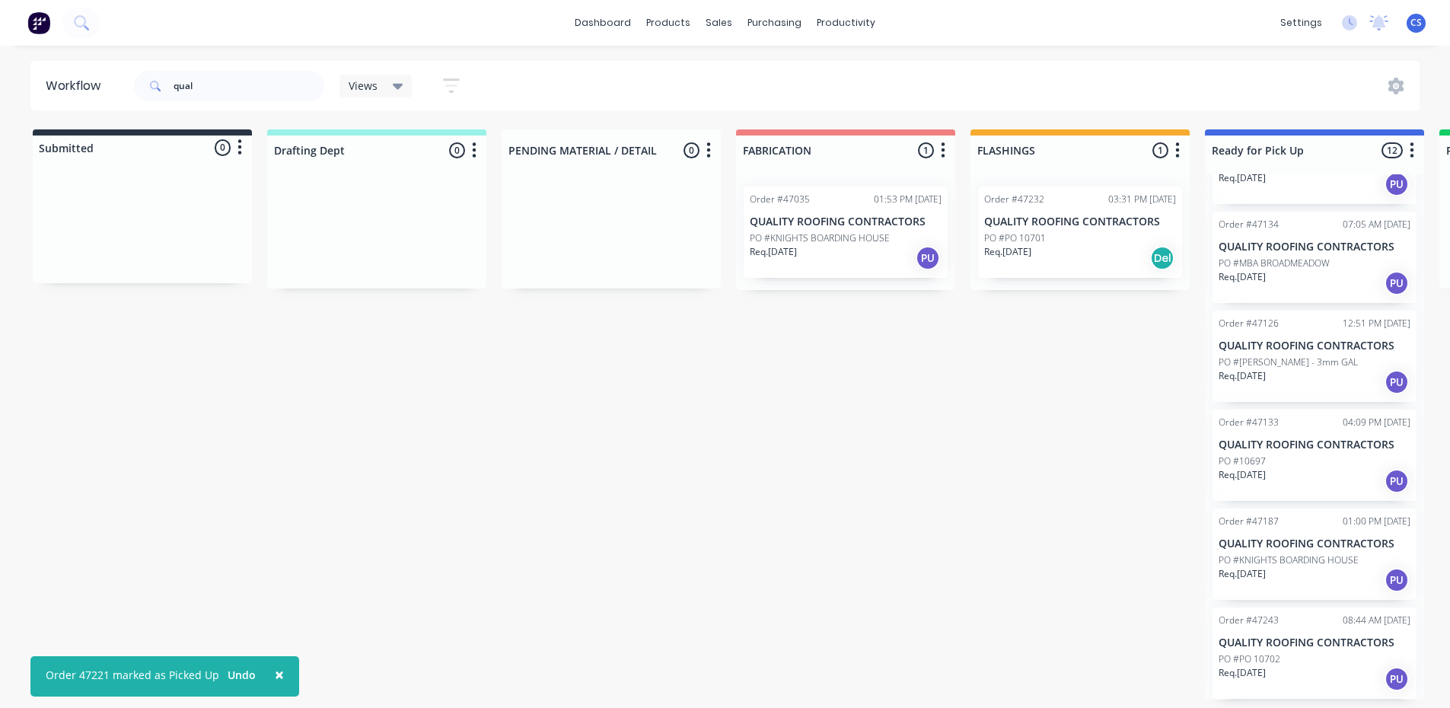
click at [1293, 560] on p "PO #KNIGHTS BOARDING HOUSE" at bounding box center [1289, 560] width 140 height 14
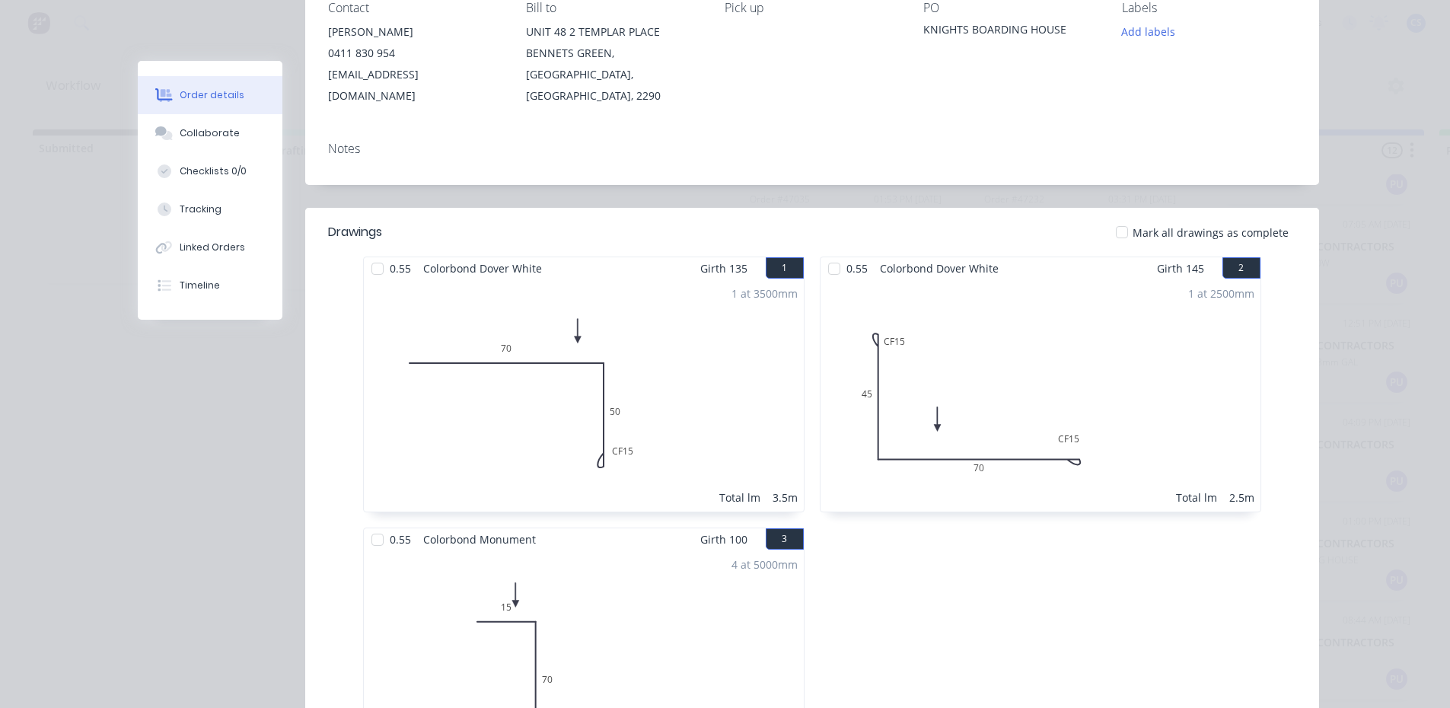
scroll to position [0, 0]
click at [193, 120] on button "Collaborate" at bounding box center [210, 133] width 145 height 38
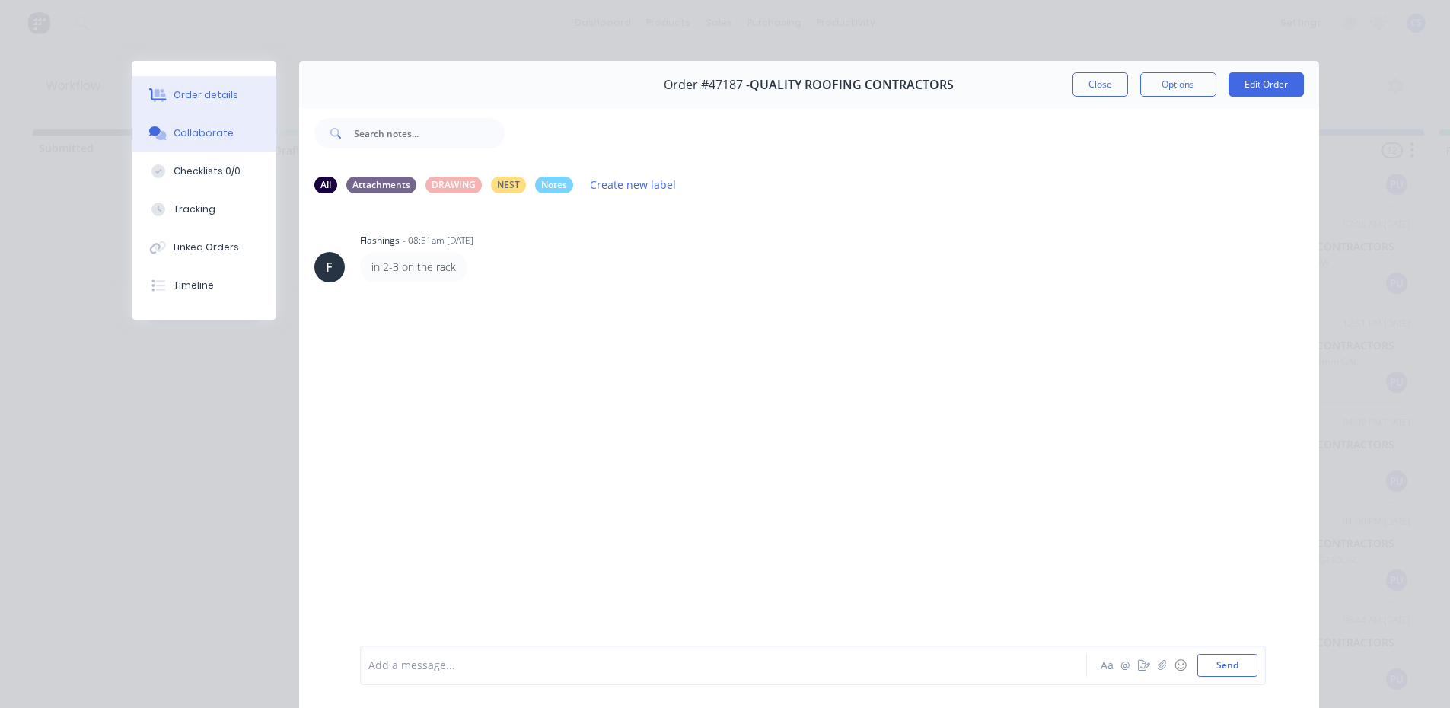
click at [198, 104] on button "Order details" at bounding box center [204, 95] width 145 height 38
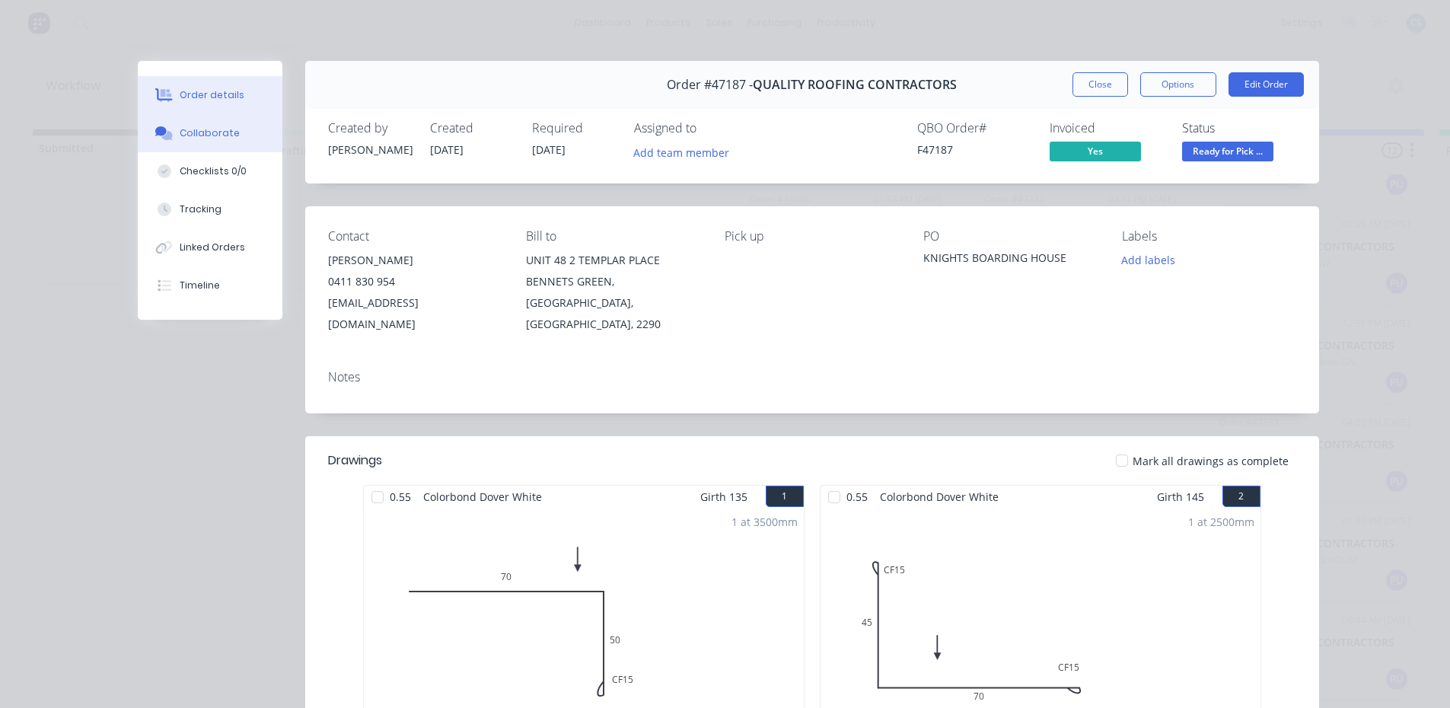
click at [199, 134] on div "Collaborate" at bounding box center [210, 133] width 60 height 14
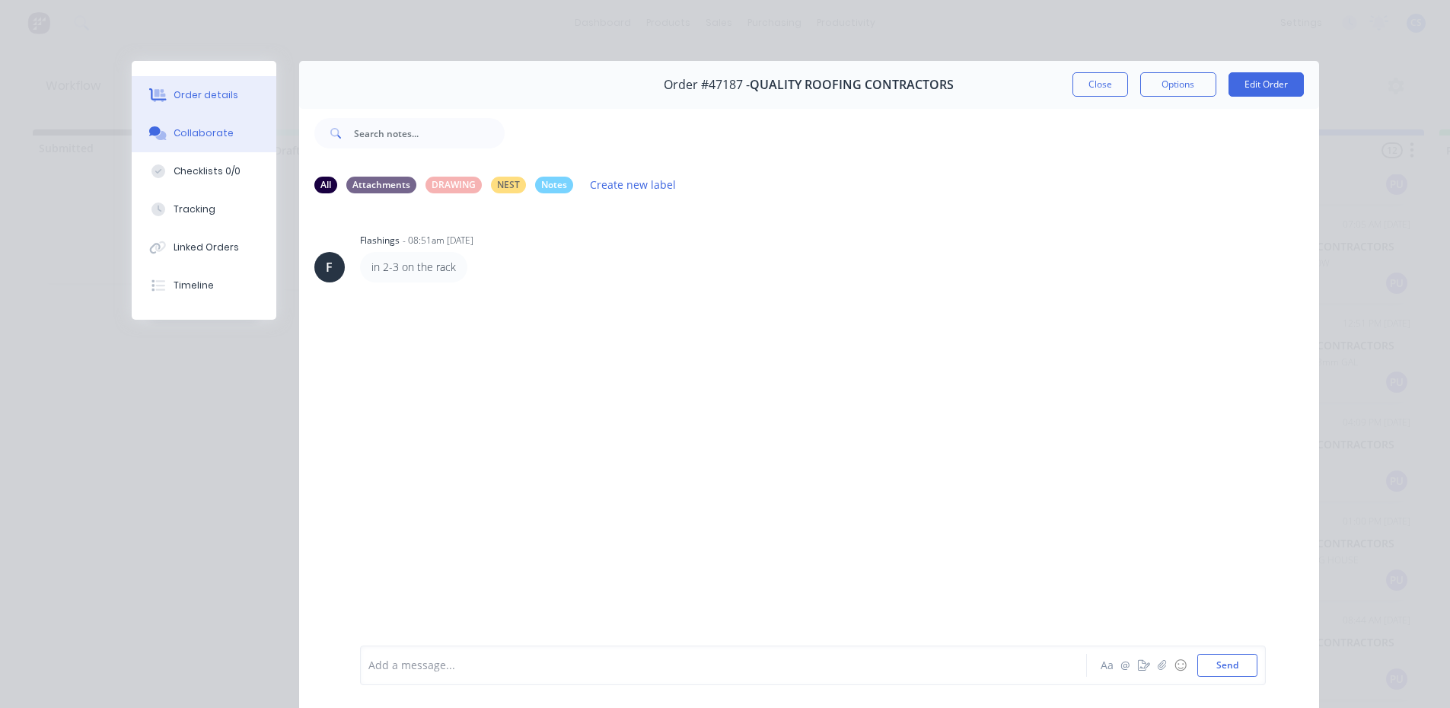
click at [178, 101] on div "Order details" at bounding box center [206, 95] width 65 height 14
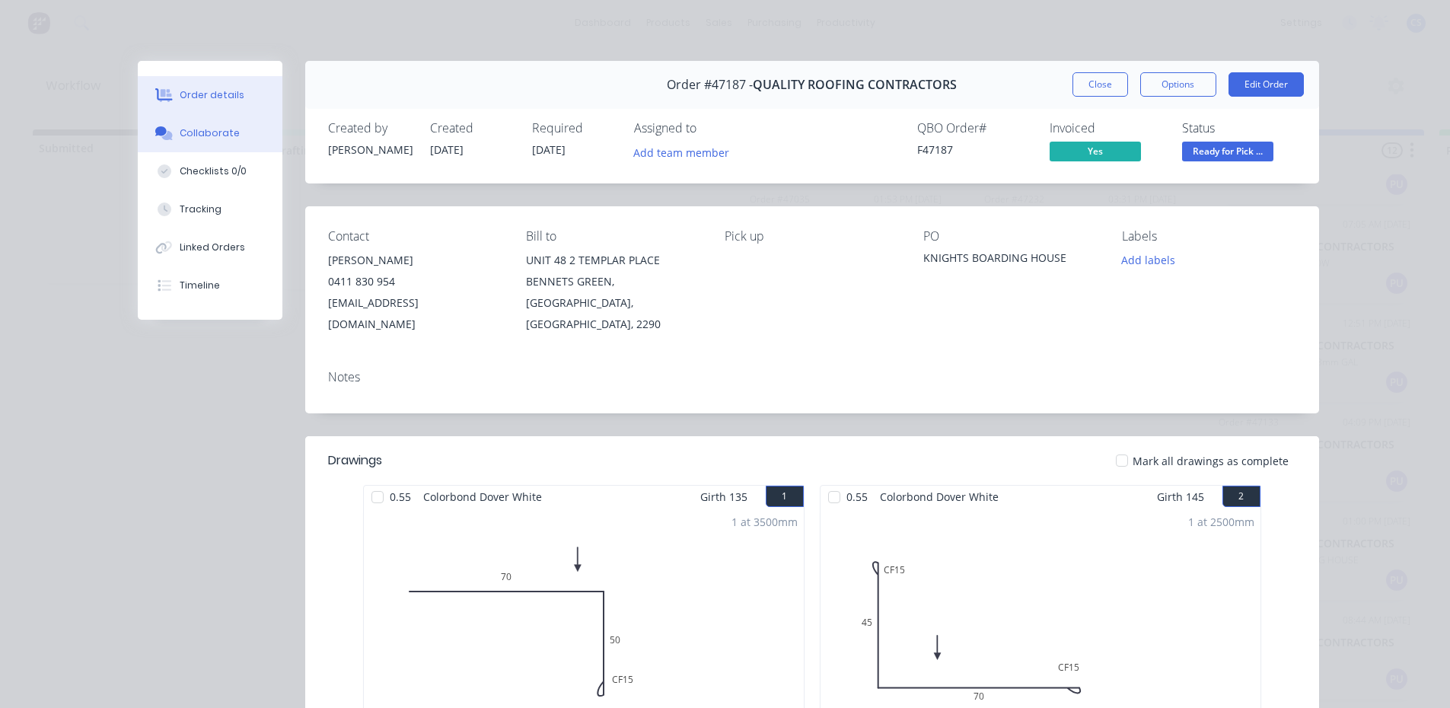
click at [180, 139] on div "Collaborate" at bounding box center [210, 133] width 60 height 14
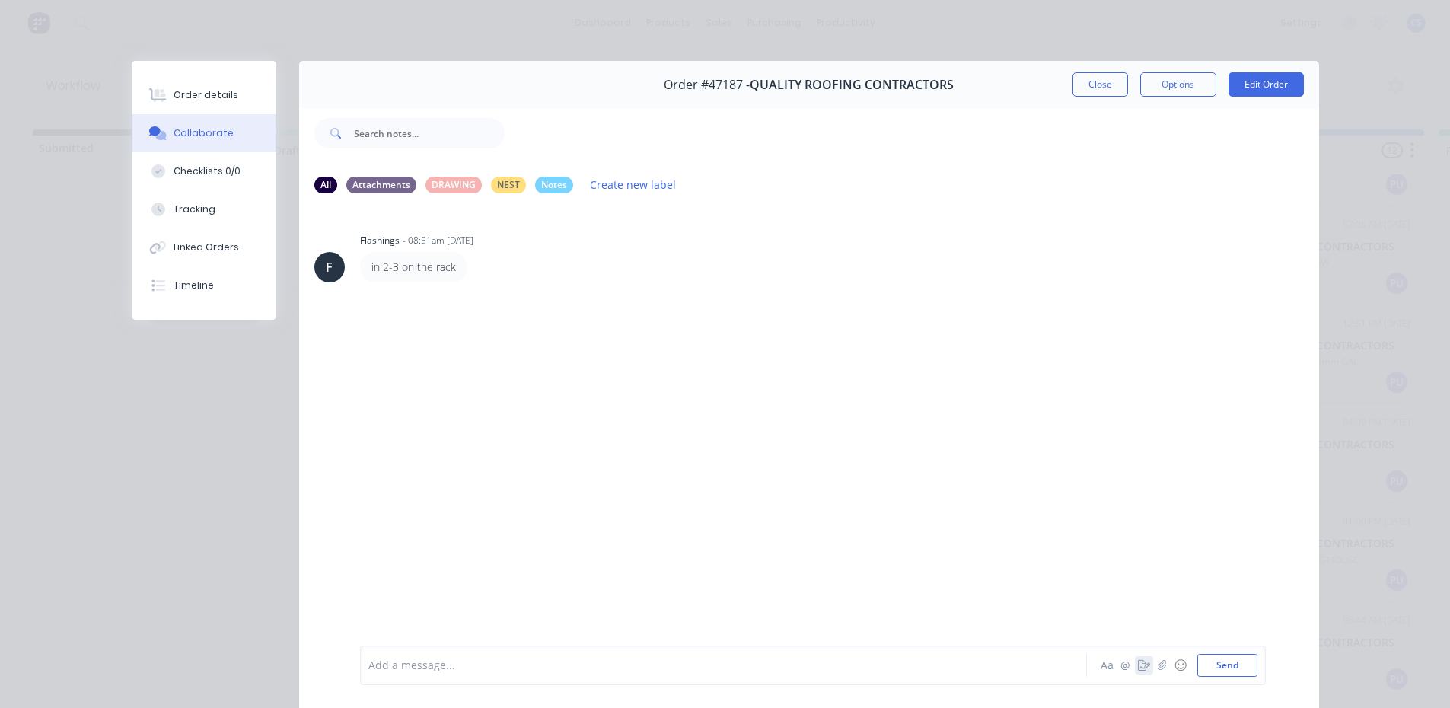
click at [1138, 662] on icon "button" at bounding box center [1144, 665] width 12 height 11
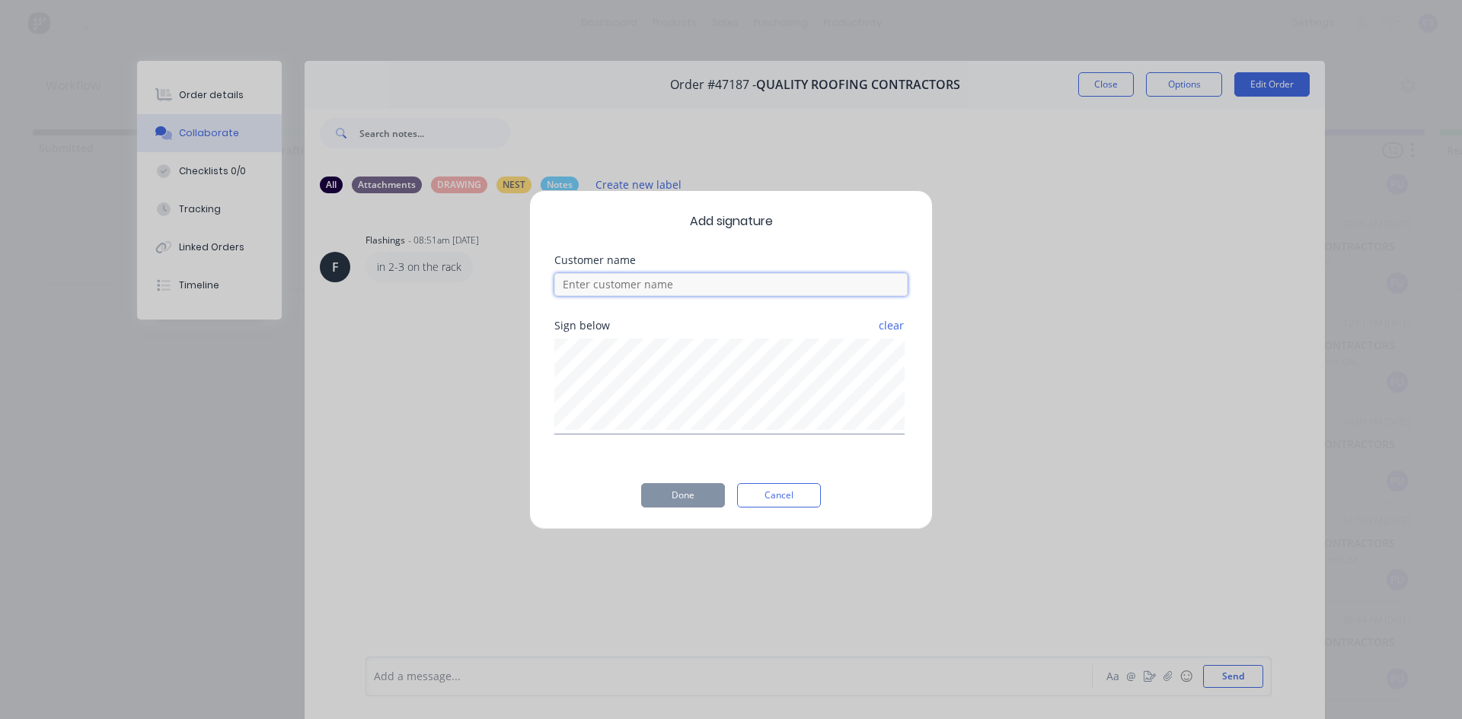
click at [634, 280] on input at bounding box center [730, 284] width 353 height 23
type input "jacko"
click at [689, 492] on button "Done" at bounding box center [683, 495] width 84 height 24
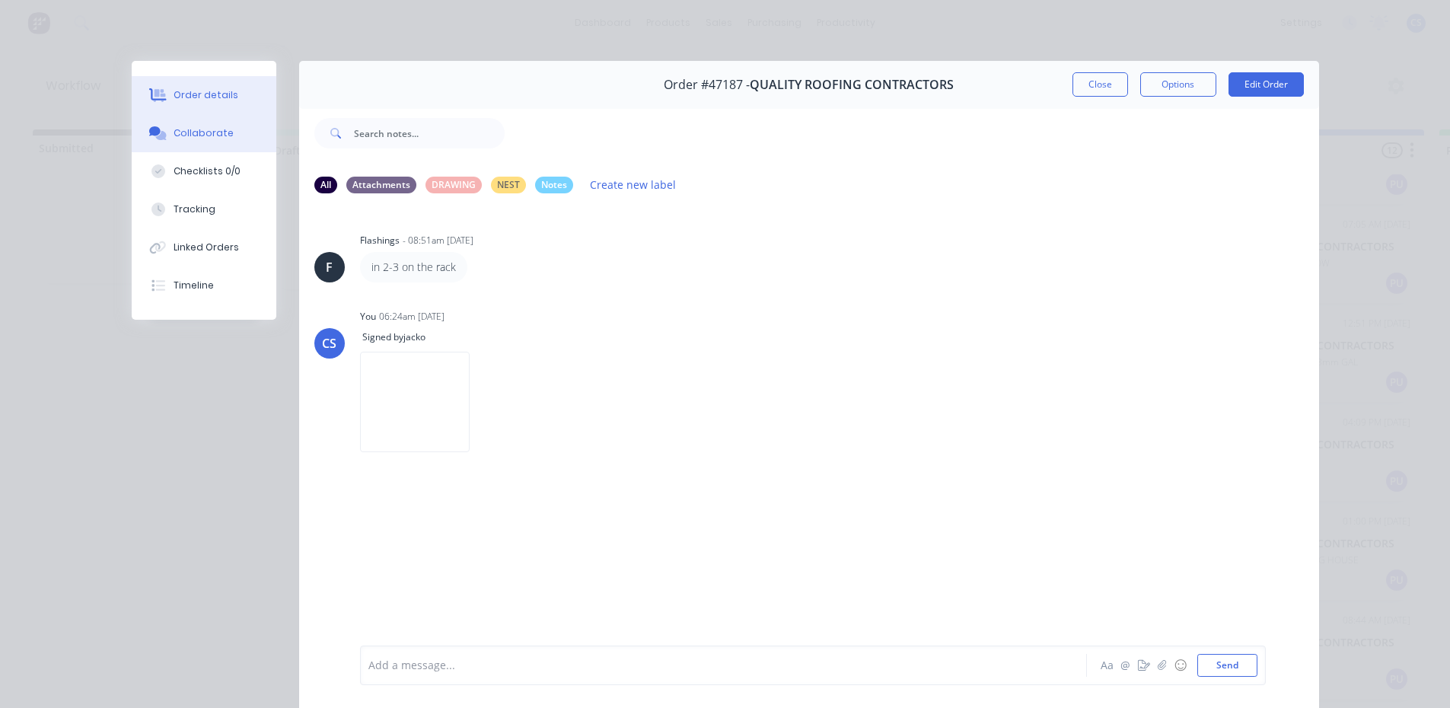
click at [222, 94] on div "Order details" at bounding box center [206, 95] width 65 height 14
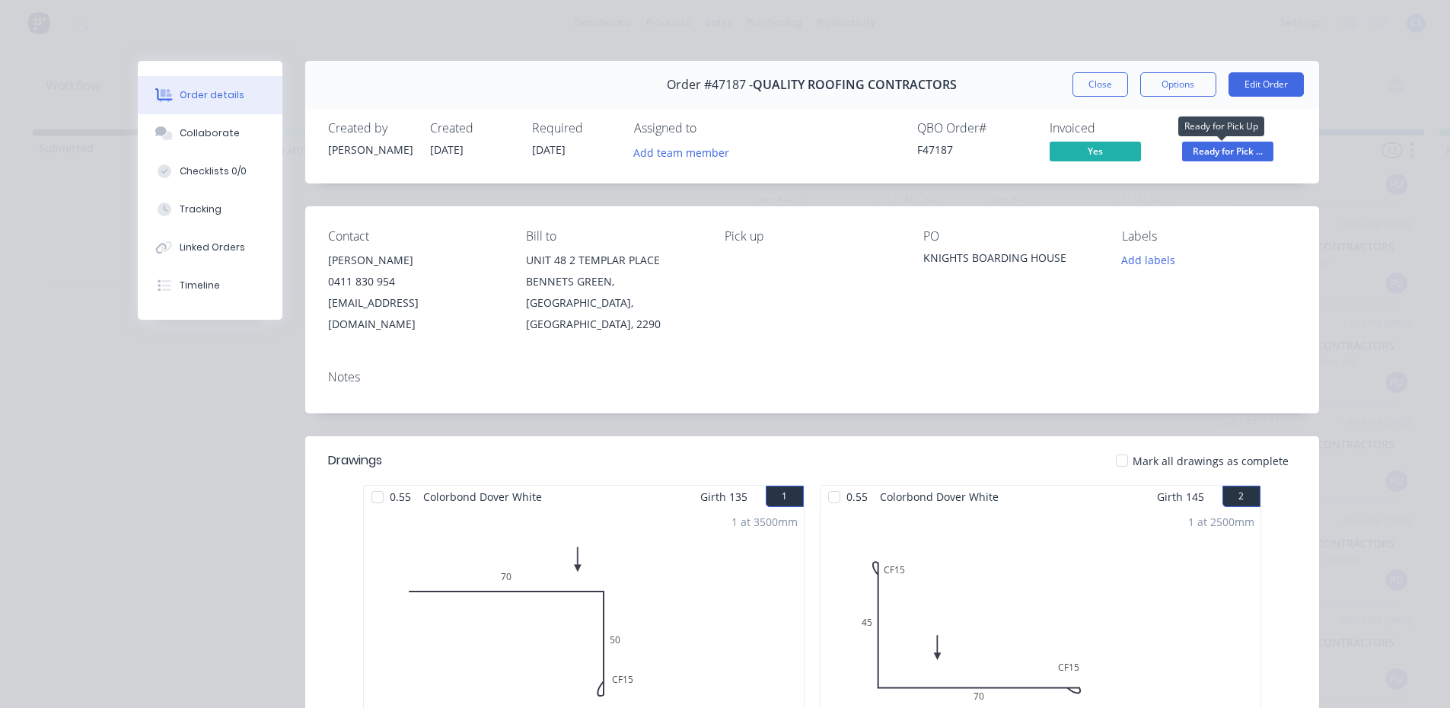
click at [1220, 160] on span "Ready for Pick ..." at bounding box center [1227, 151] width 91 height 19
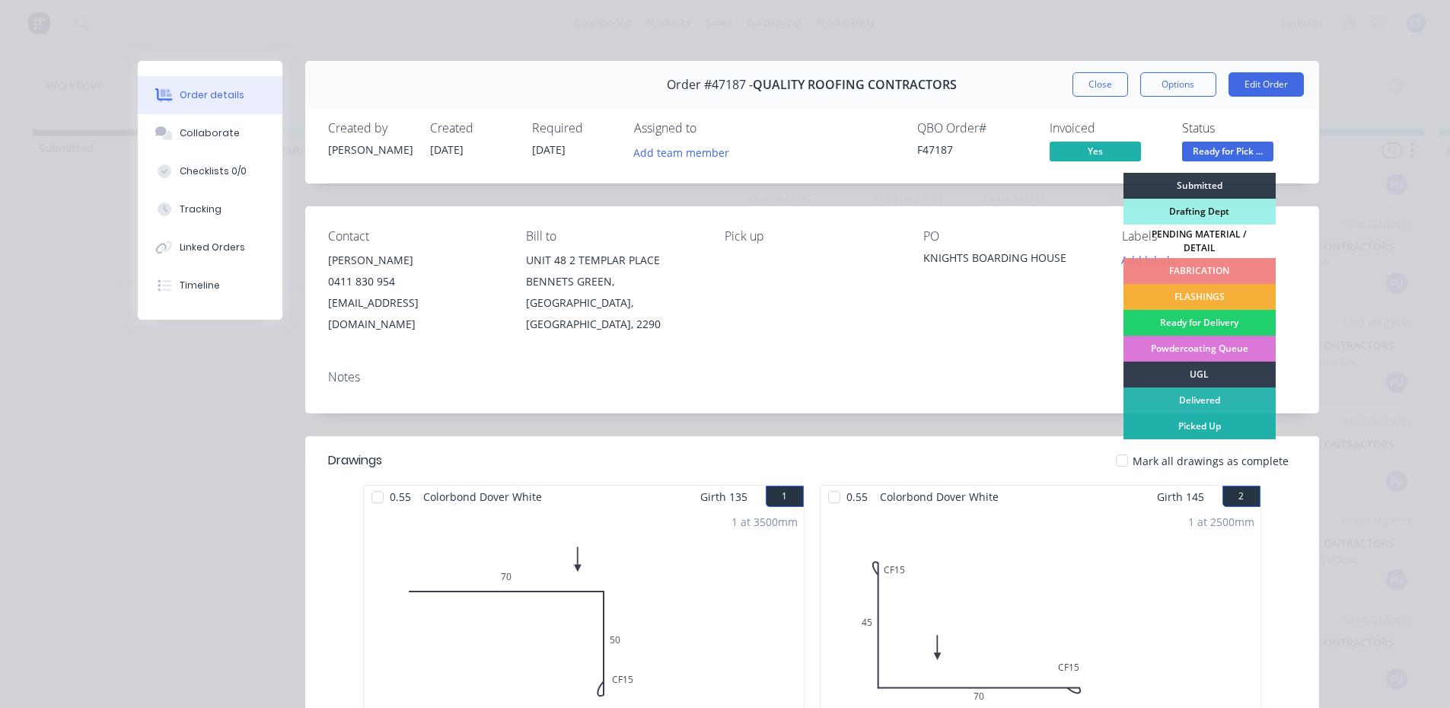
click at [1213, 419] on div "Picked Up" at bounding box center [1200, 426] width 152 height 26
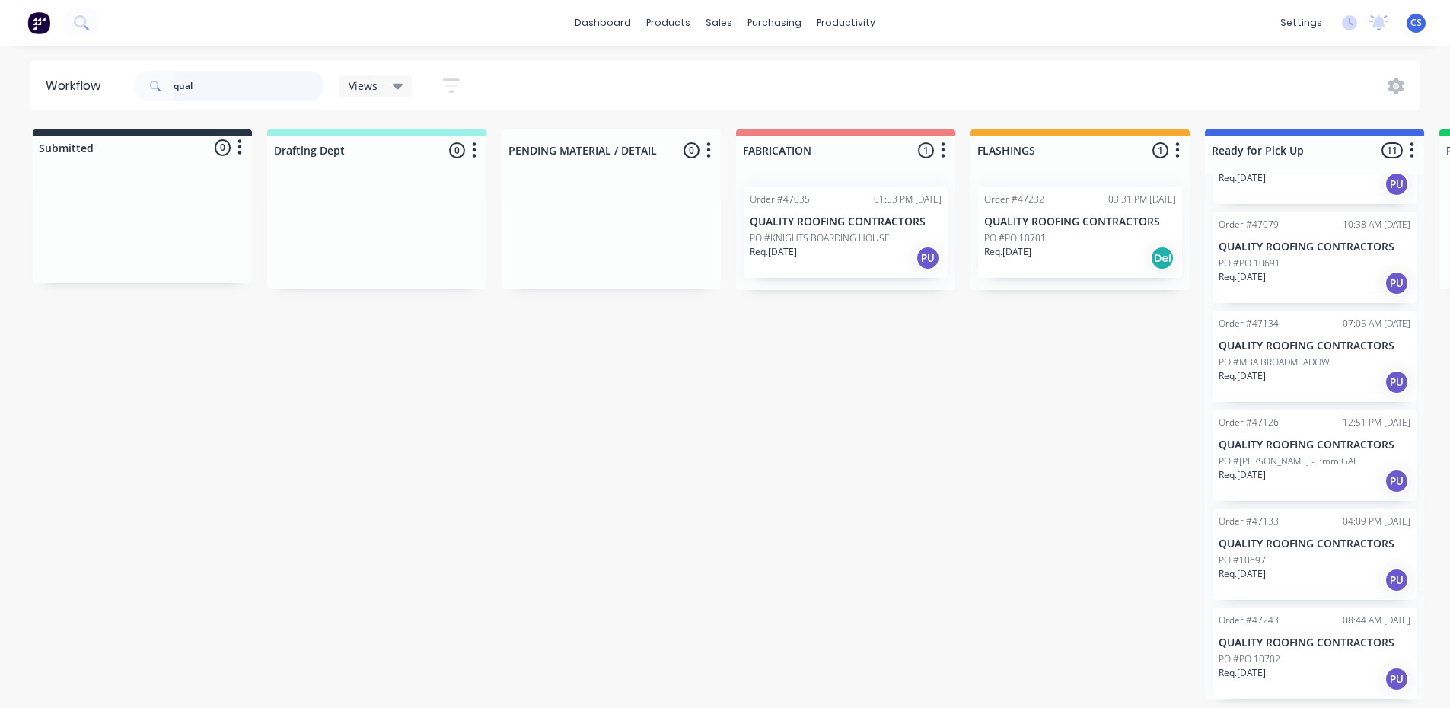
scroll to position [3, 0]
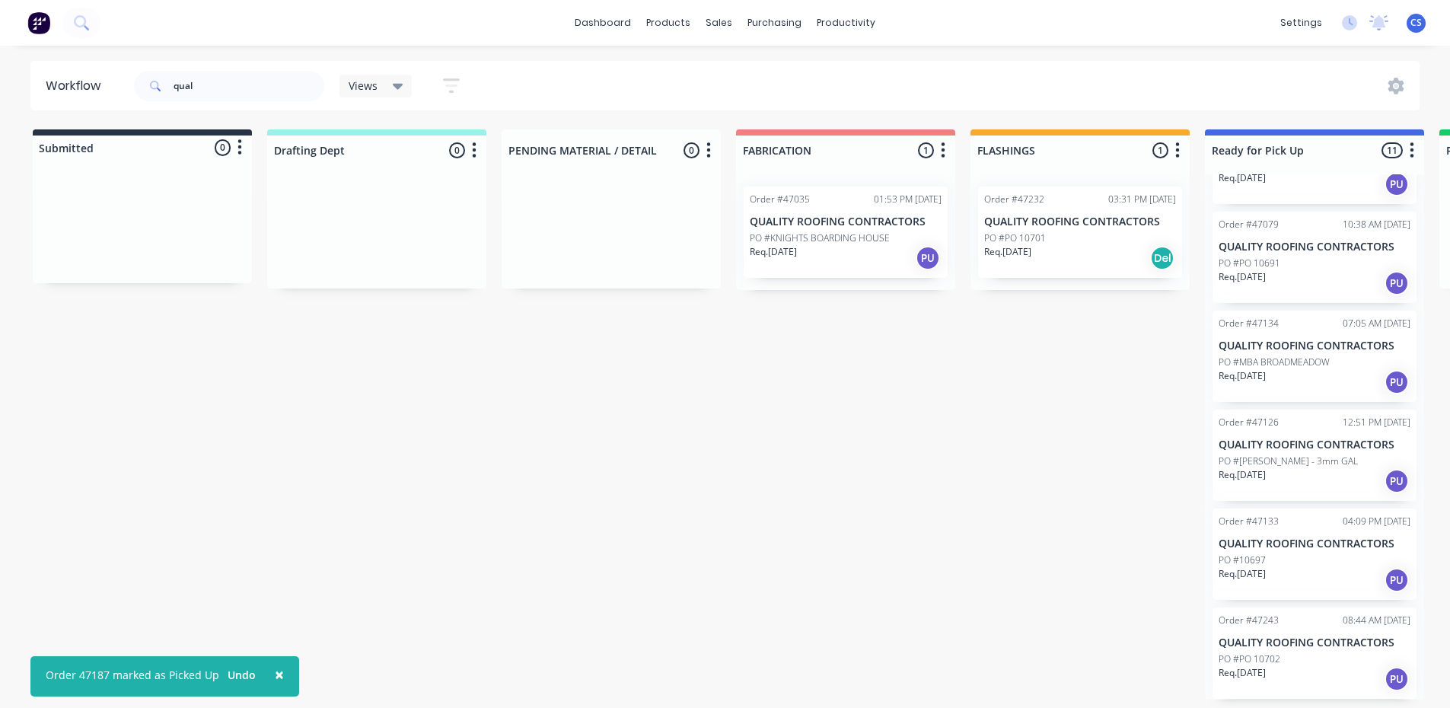
click at [862, 247] on div "Req. 22/08/25 PU" at bounding box center [846, 258] width 192 height 26
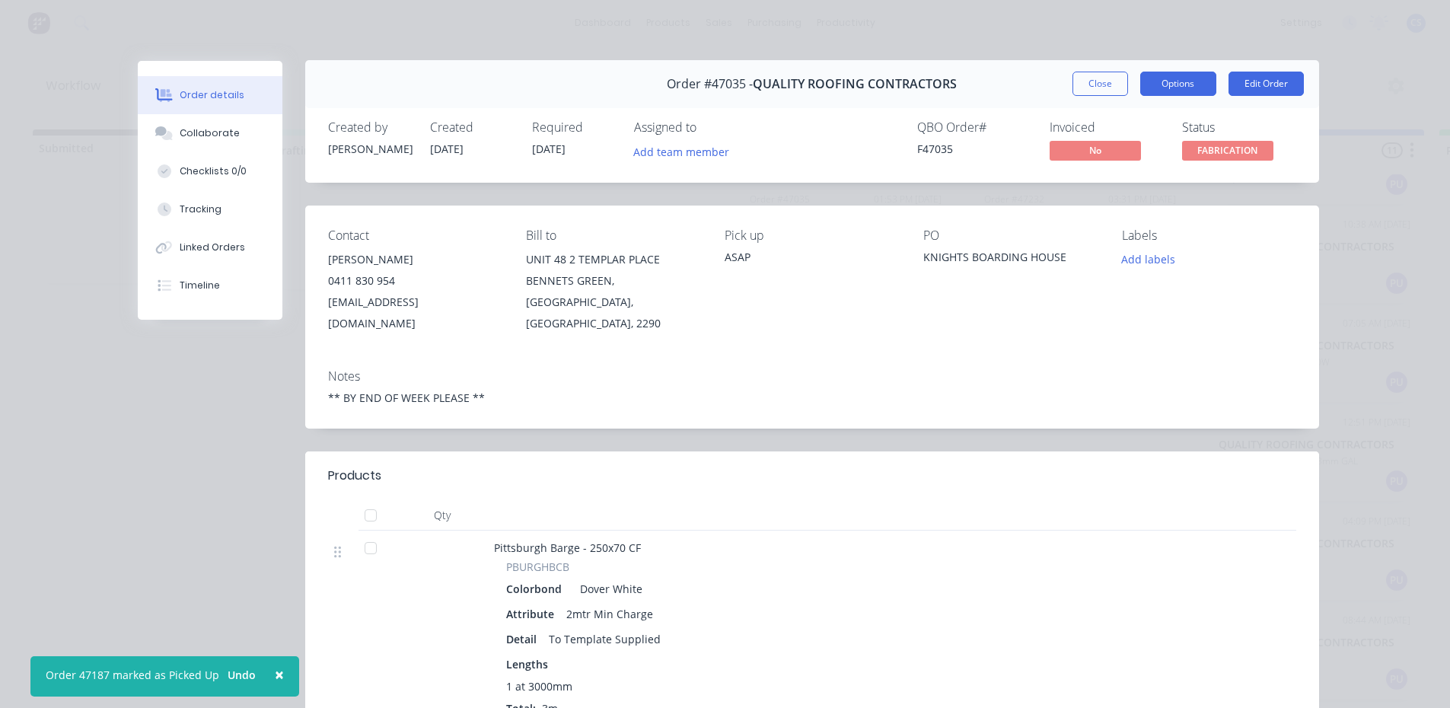
scroll to position [0, 0]
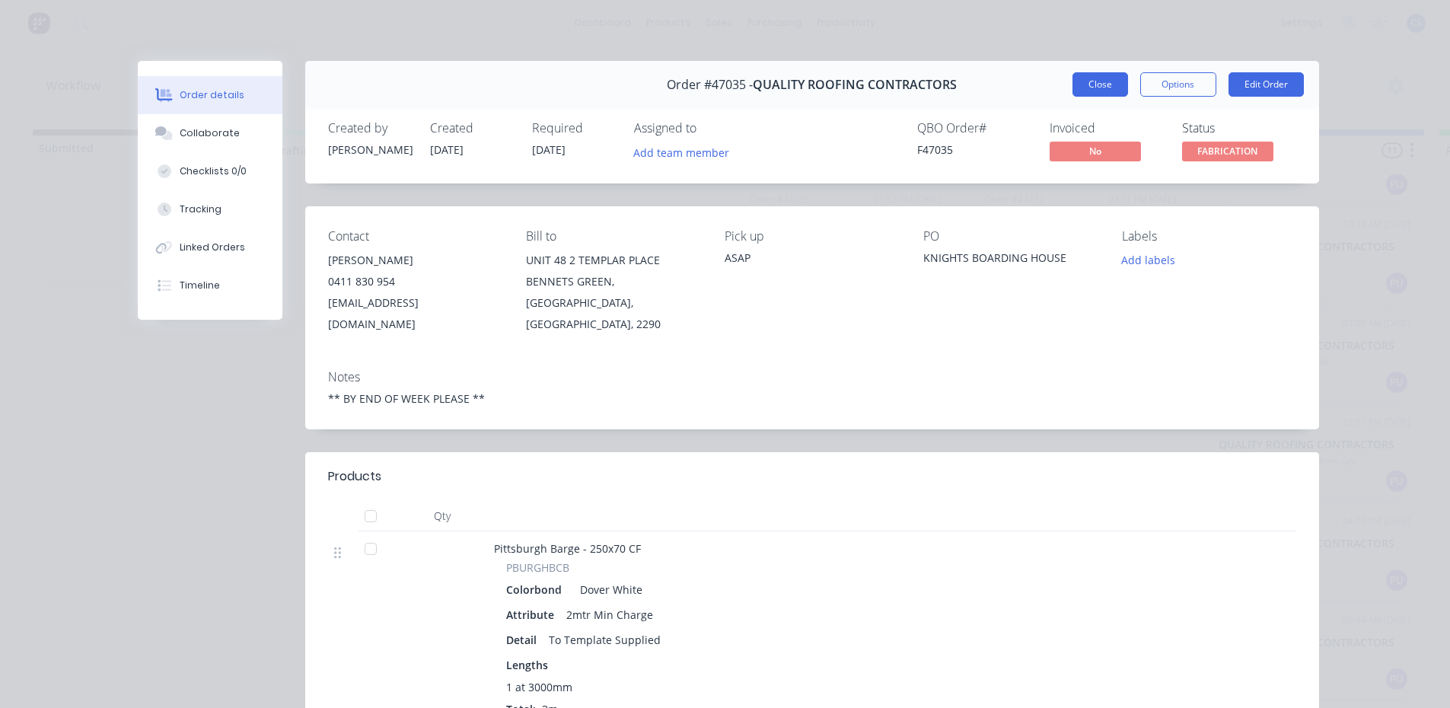
click at [1108, 82] on button "Close" at bounding box center [1101, 84] width 56 height 24
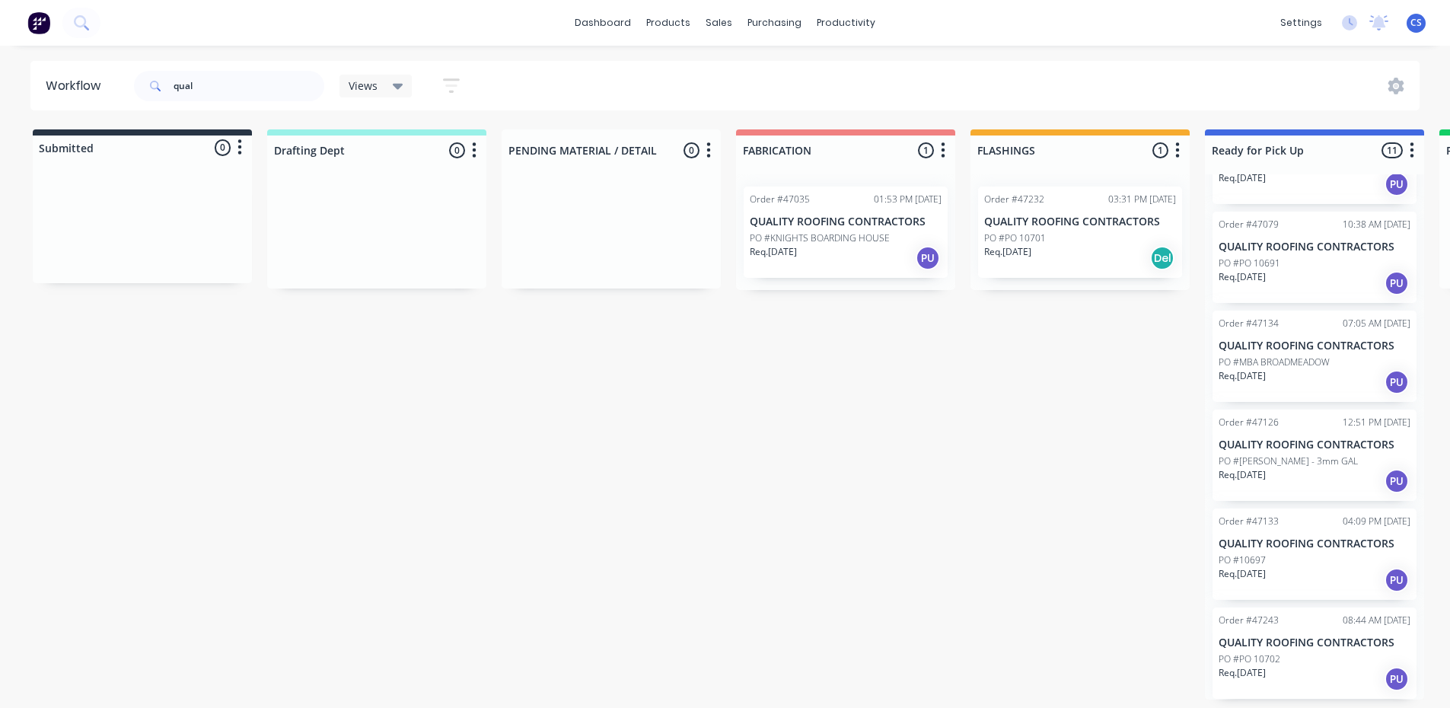
click at [1339, 636] on p "QUALITY ROOFING CONTRACTORS" at bounding box center [1315, 642] width 192 height 13
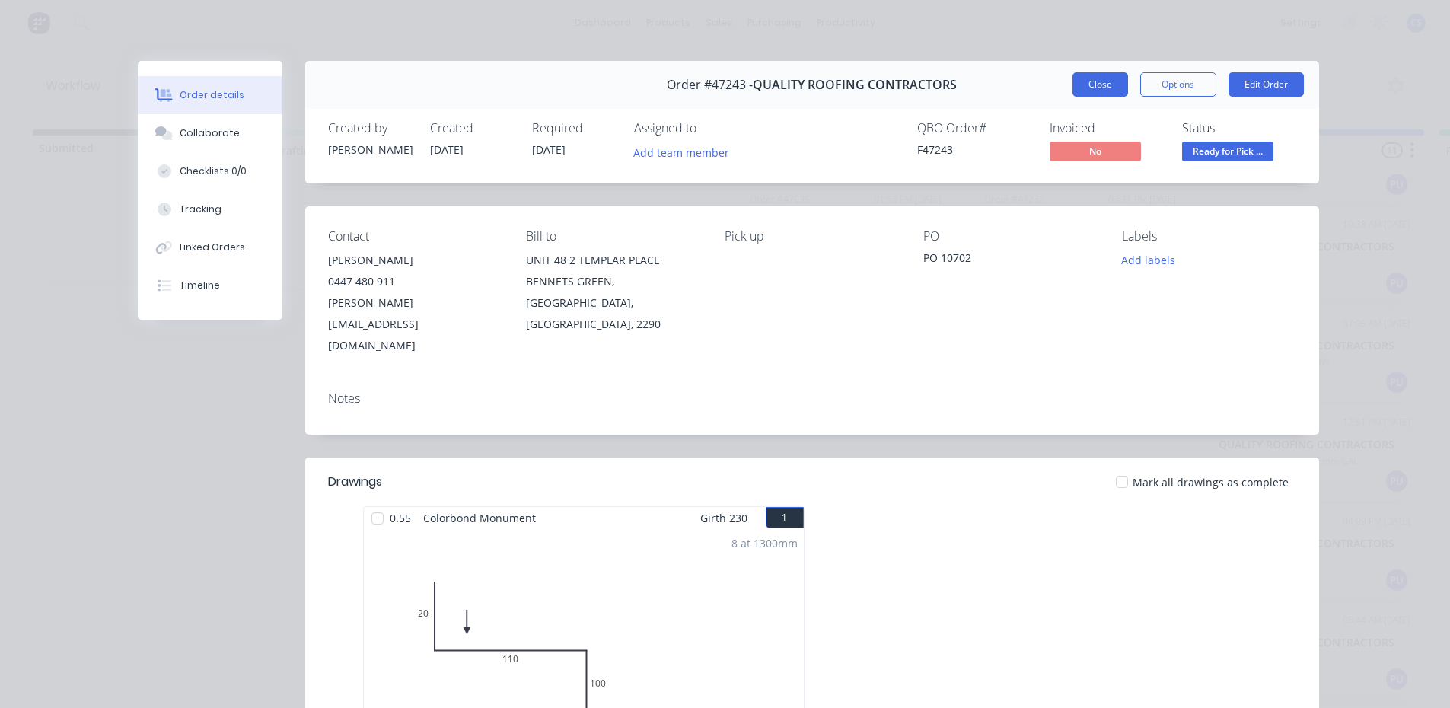
click at [1080, 95] on button "Close" at bounding box center [1101, 84] width 56 height 24
